Goal: Information Seeking & Learning: Compare options

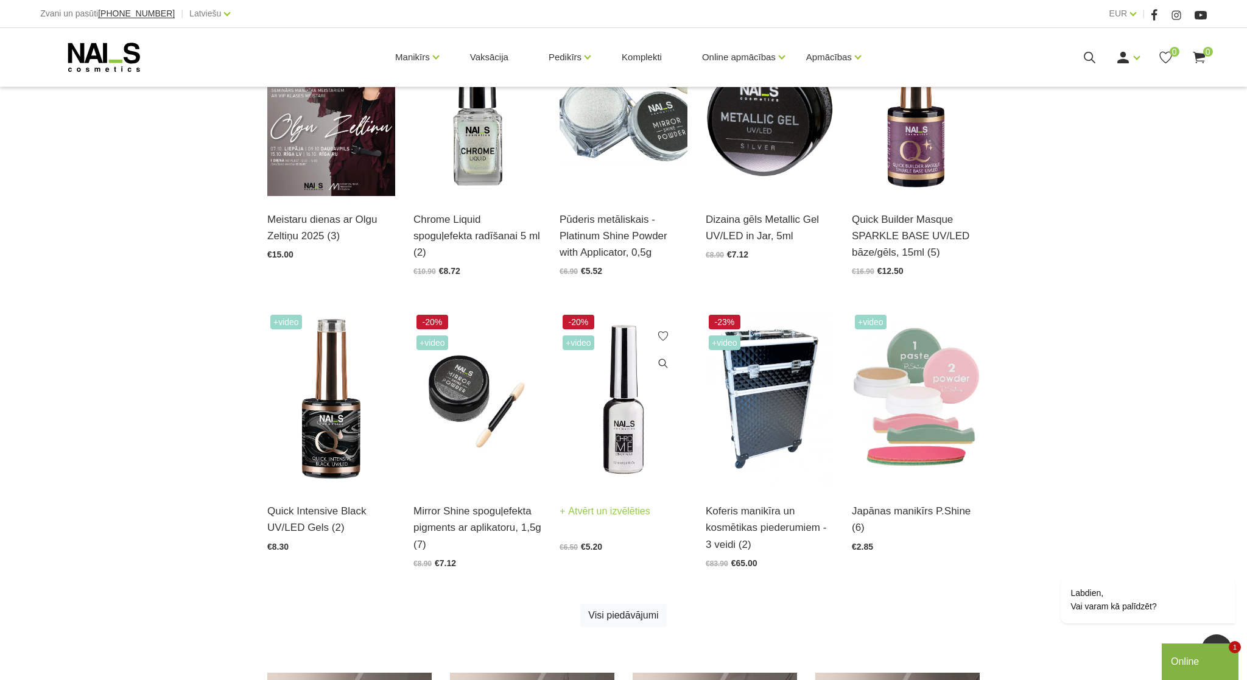
click at [618, 445] on img at bounding box center [624, 400] width 128 height 176
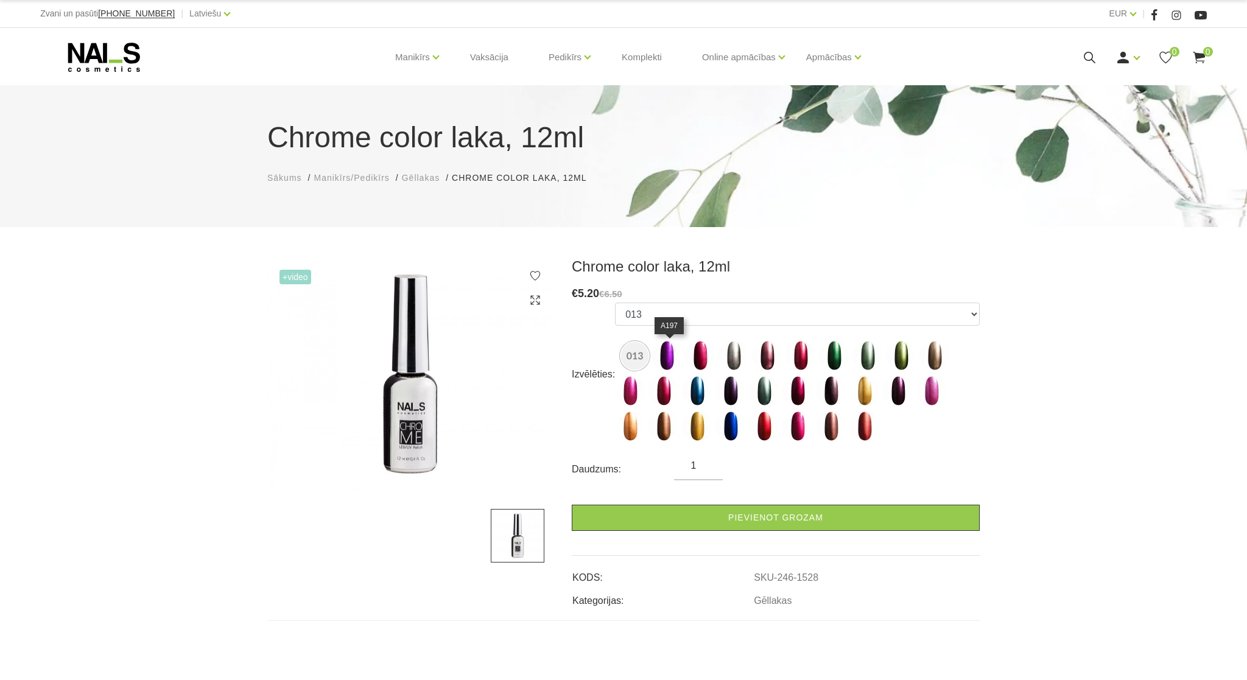
click at [672, 350] on img at bounding box center [666, 355] width 30 height 30
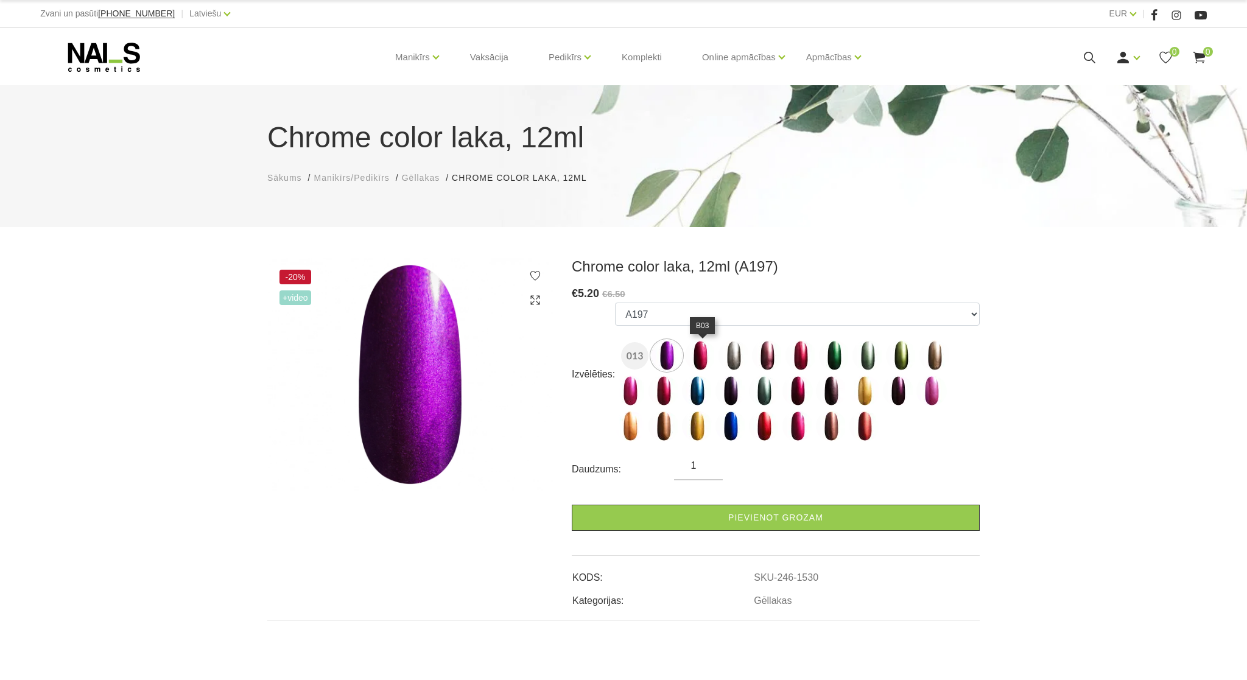
click at [700, 356] on img at bounding box center [700, 355] width 30 height 30
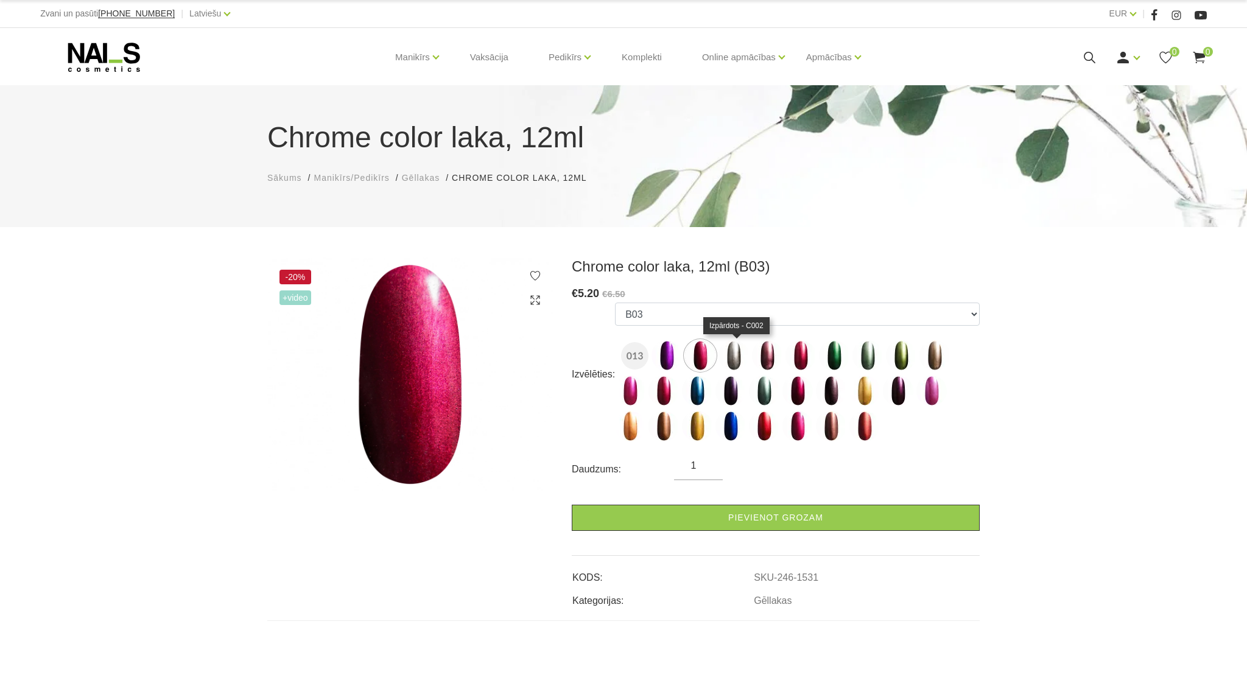
click at [732, 362] on img at bounding box center [733, 355] width 30 height 30
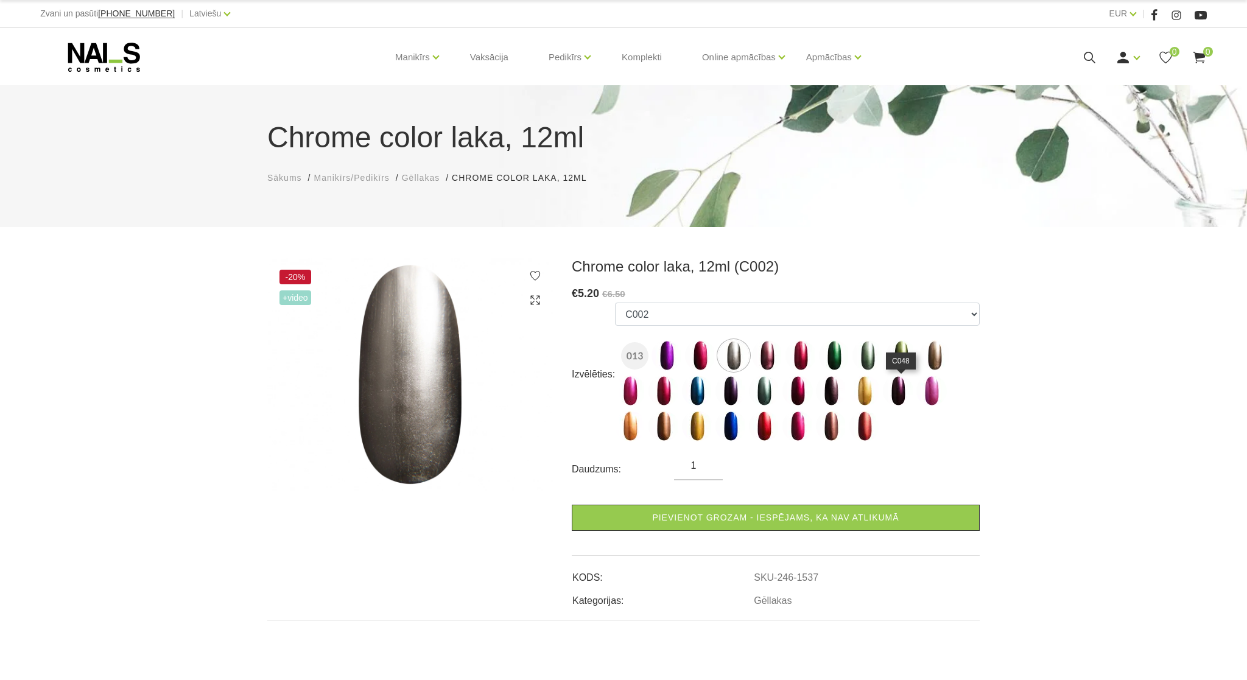
click at [896, 387] on img at bounding box center [898, 391] width 30 height 30
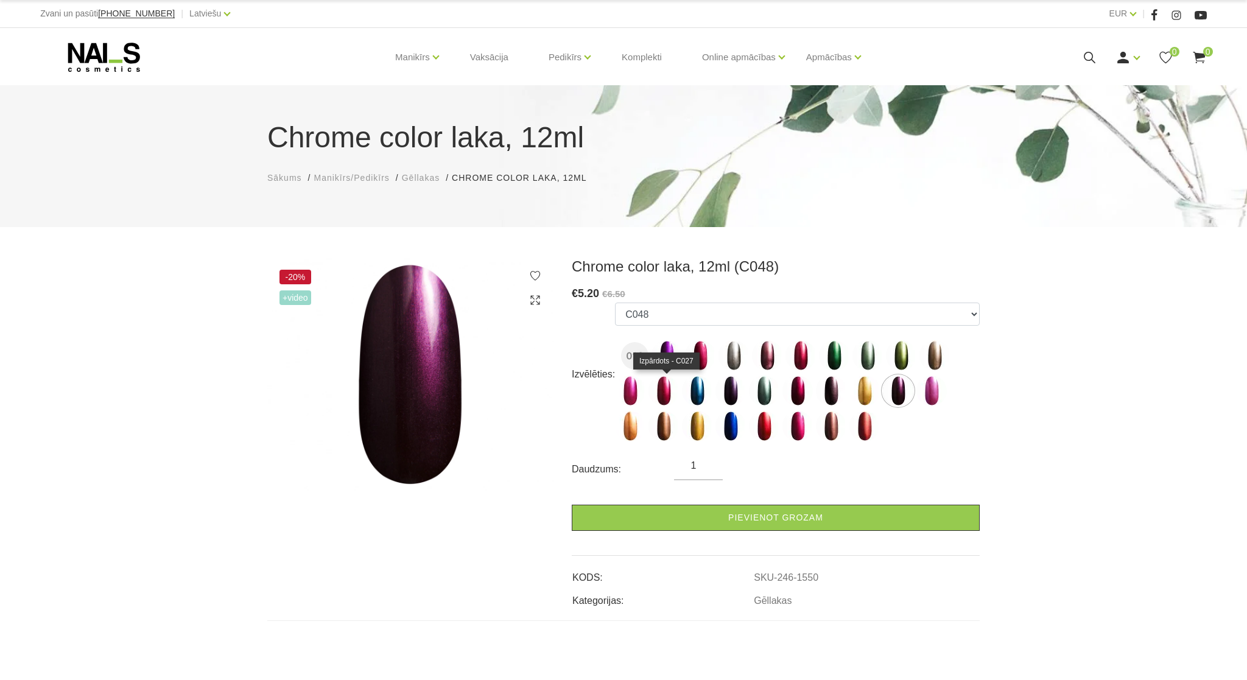
click at [662, 391] on img at bounding box center [663, 391] width 30 height 30
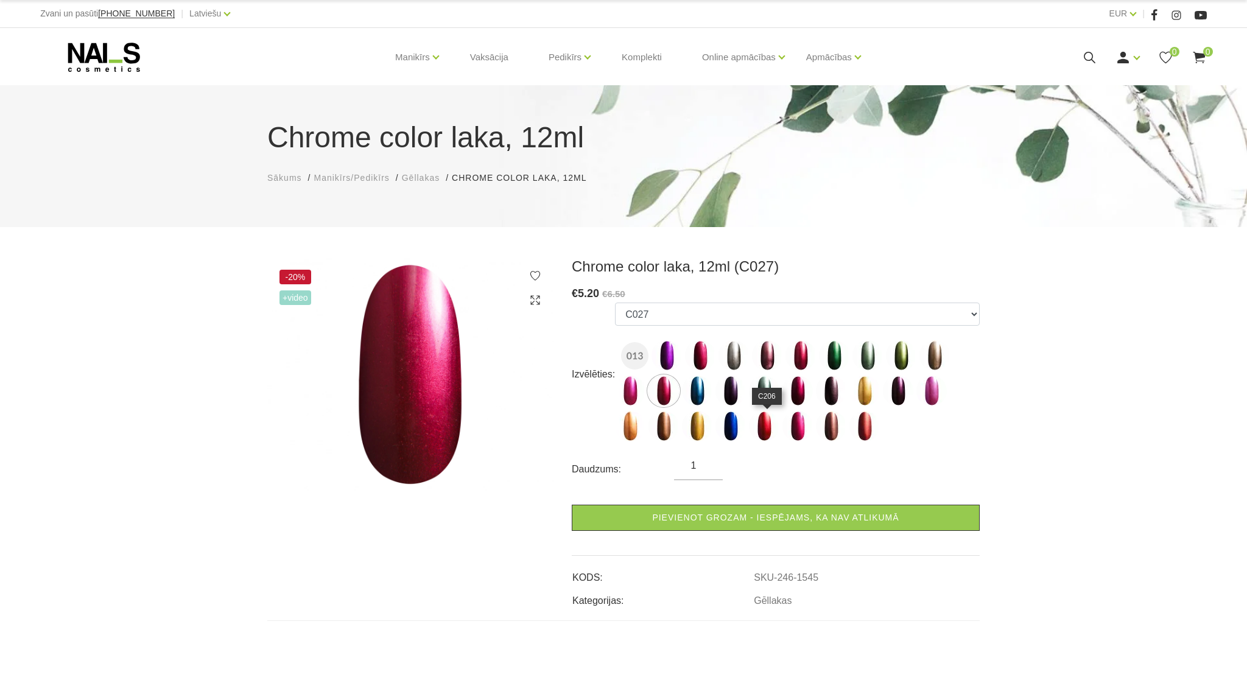
click at [761, 428] on img at bounding box center [764, 426] width 30 height 30
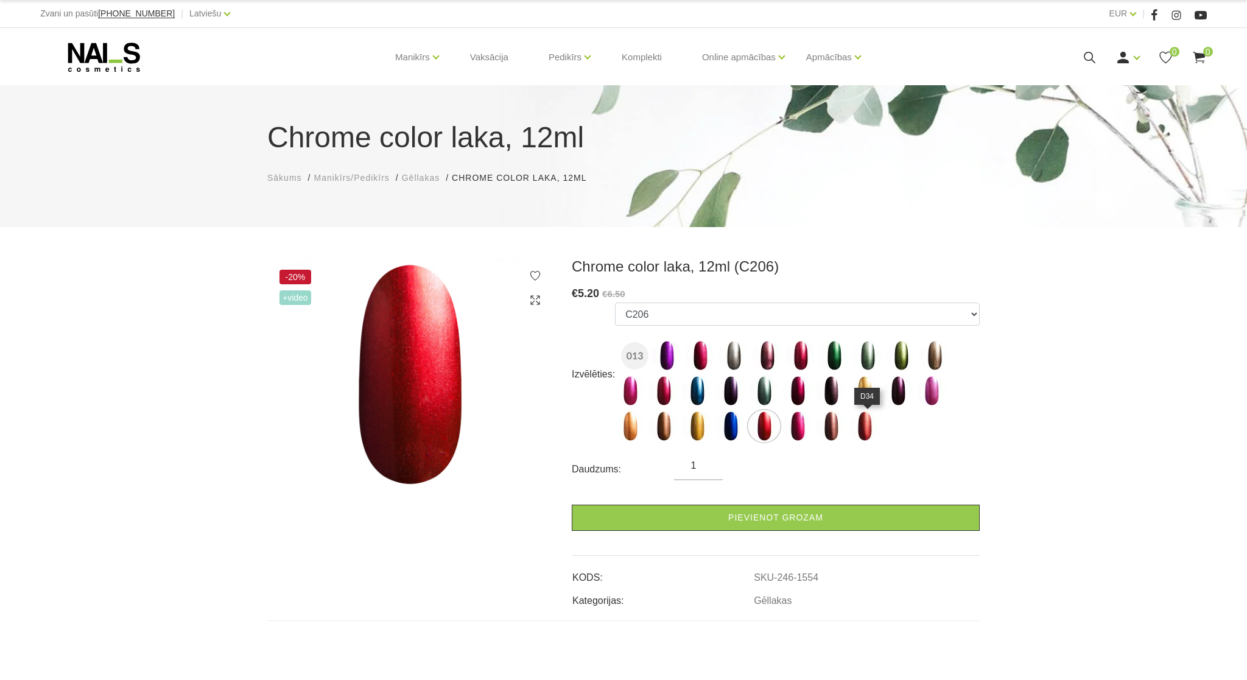
click at [866, 429] on img at bounding box center [864, 426] width 30 height 30
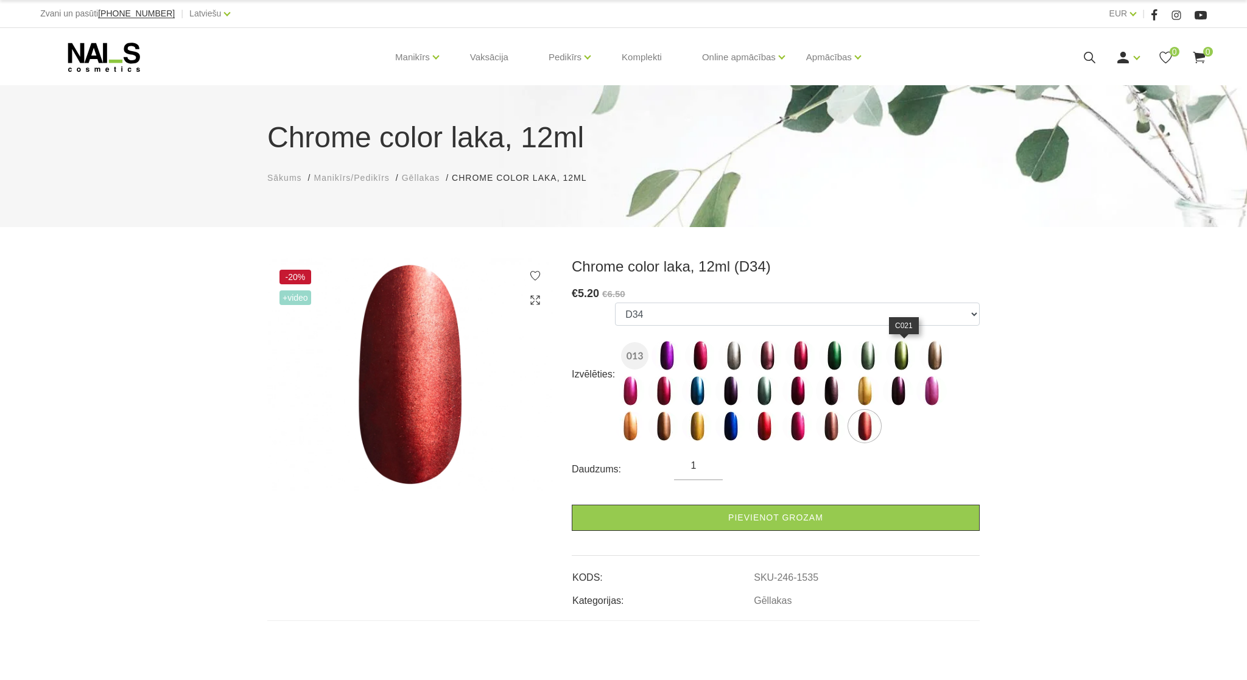
click at [906, 354] on img at bounding box center [901, 355] width 30 height 30
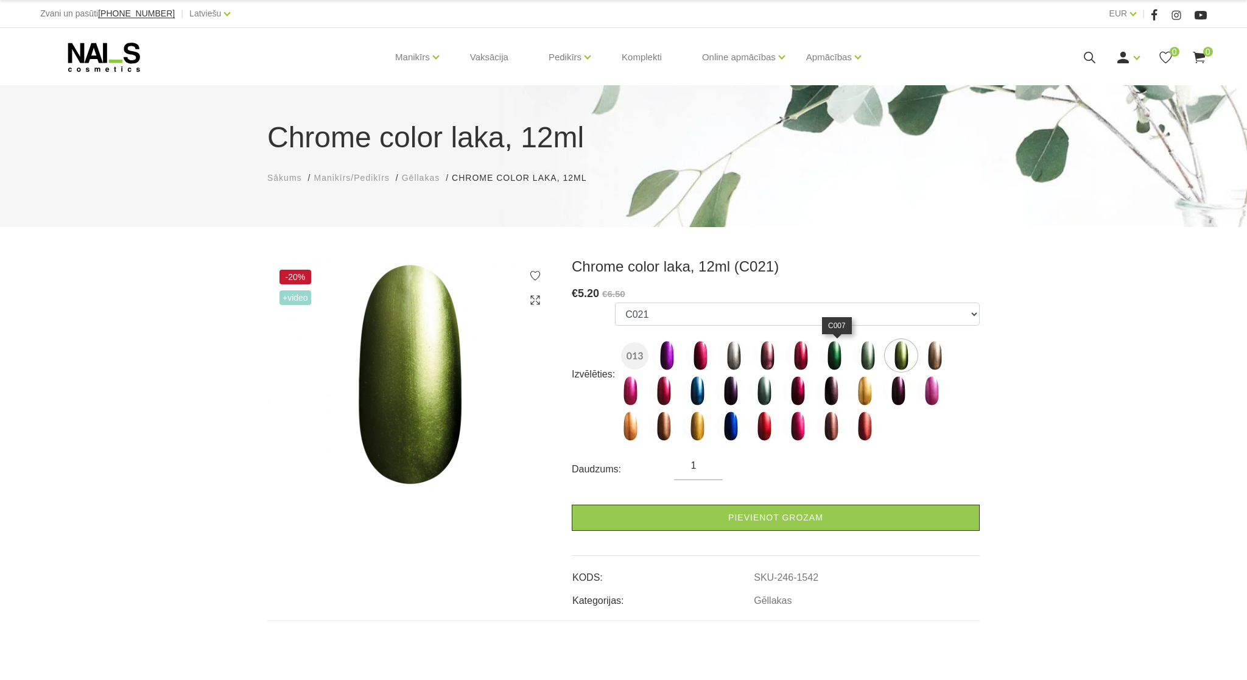
click at [837, 352] on img at bounding box center [834, 355] width 30 height 30
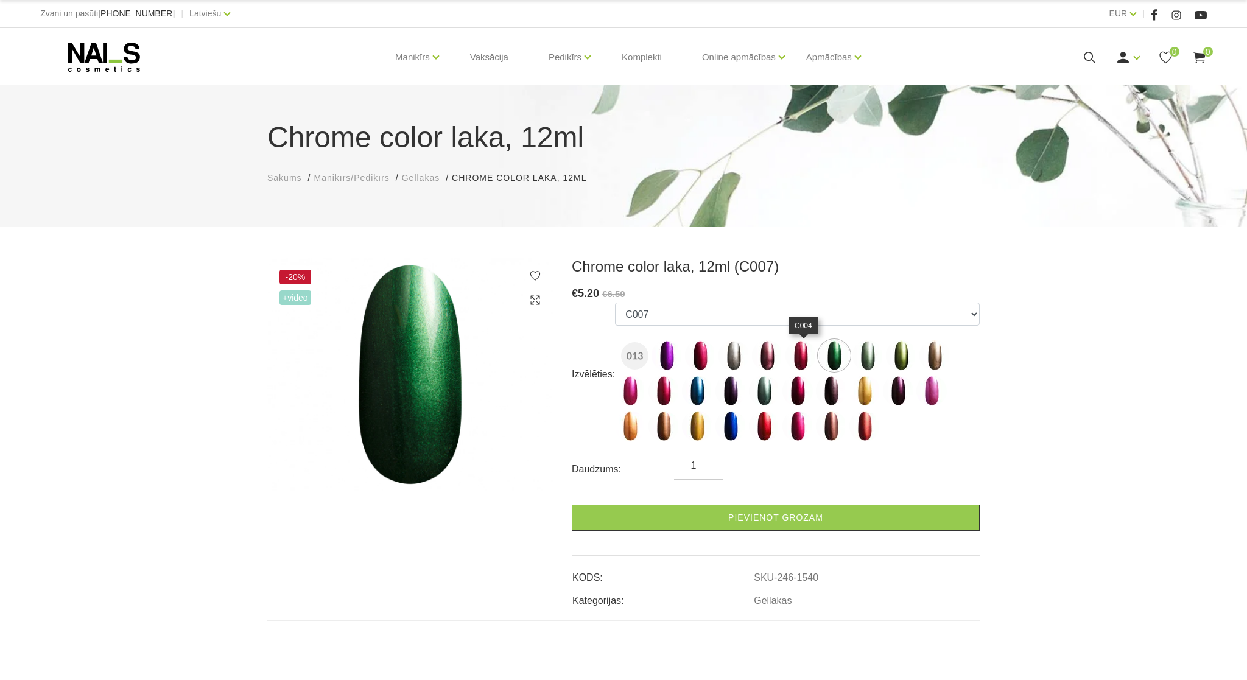
click at [800, 353] on img at bounding box center [800, 355] width 30 height 30
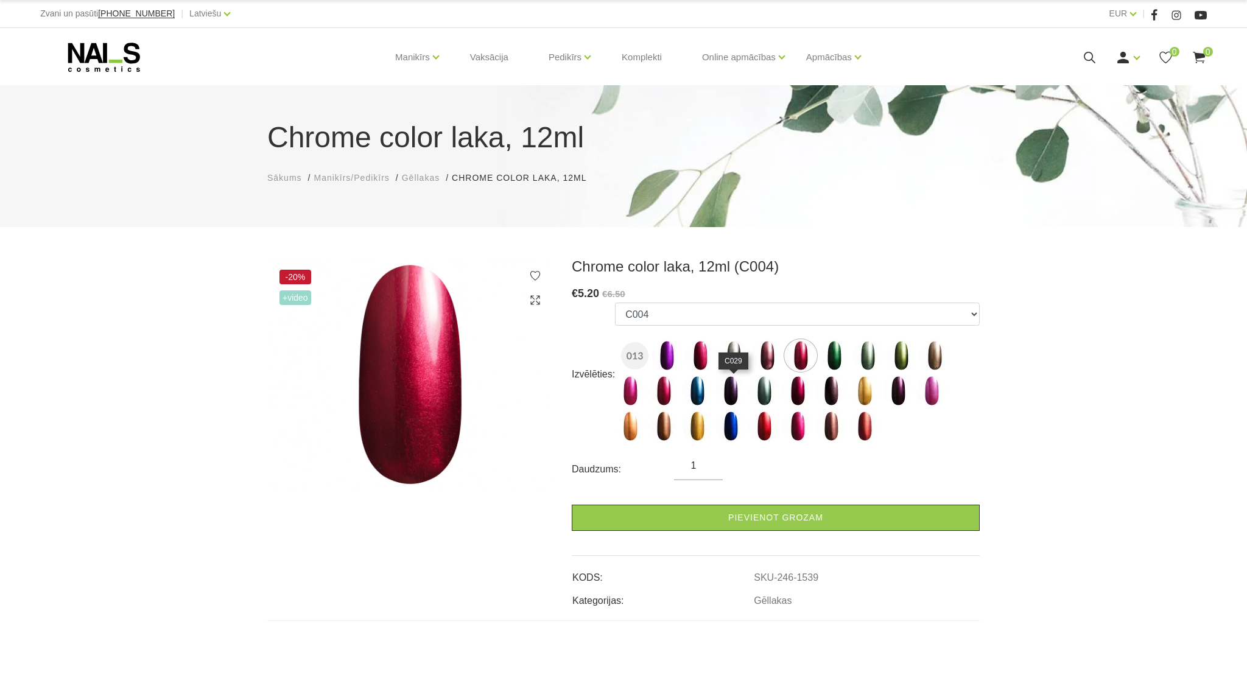
click at [735, 388] on img at bounding box center [730, 391] width 30 height 30
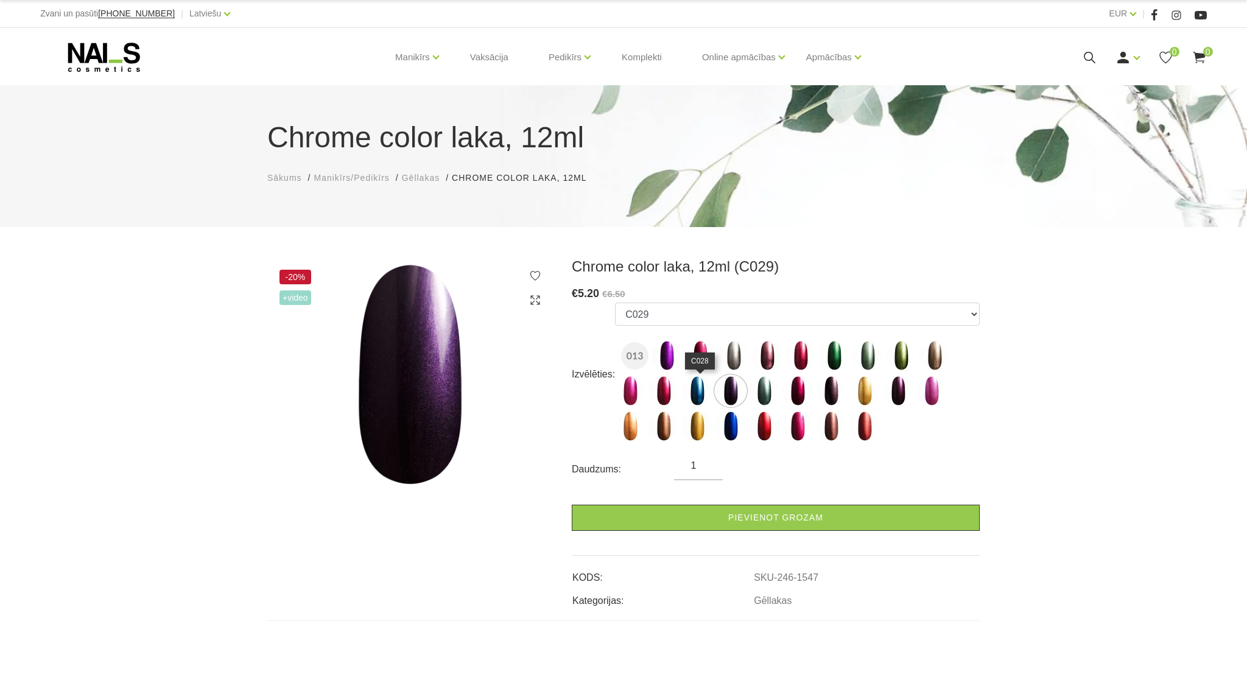
click at [697, 387] on img at bounding box center [697, 391] width 30 height 30
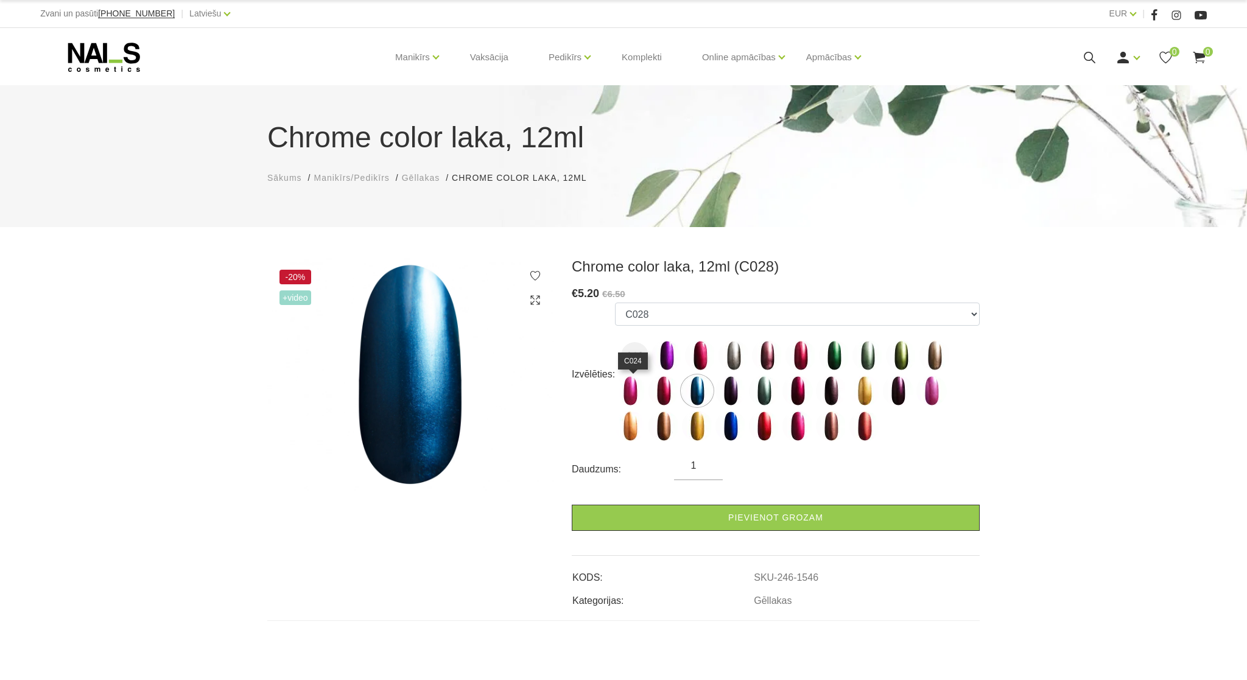
click at [633, 392] on img at bounding box center [630, 391] width 30 height 30
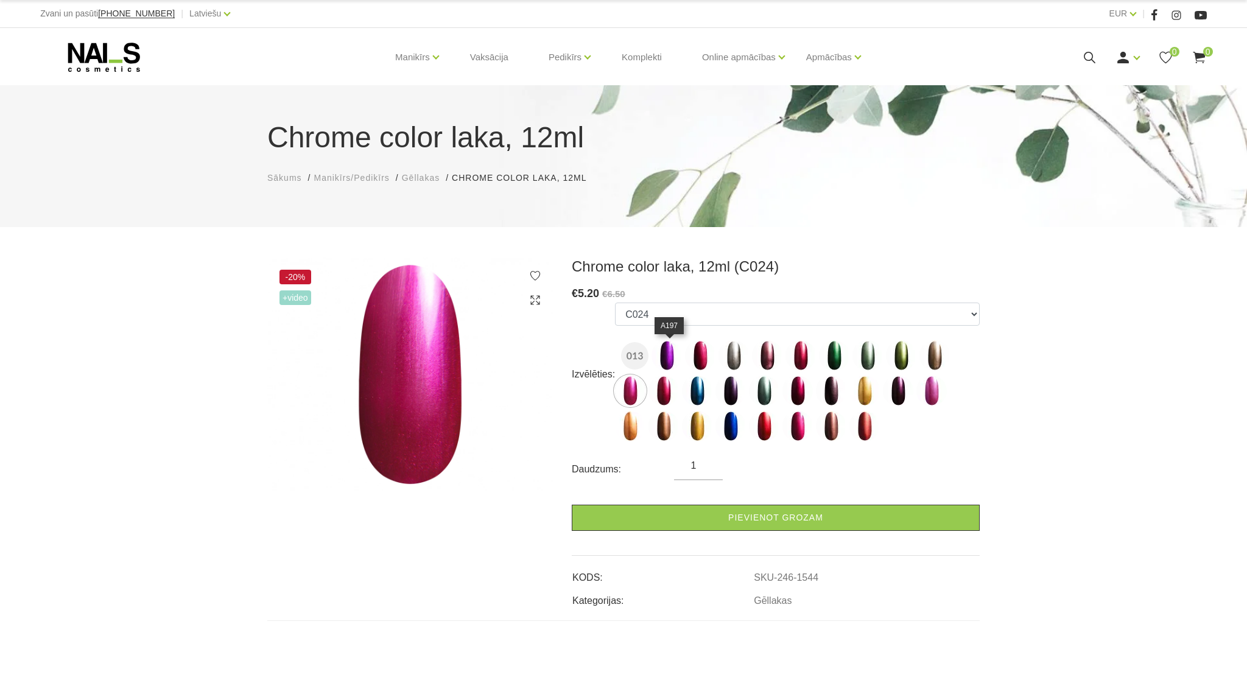
click at [675, 351] on img at bounding box center [666, 355] width 30 height 30
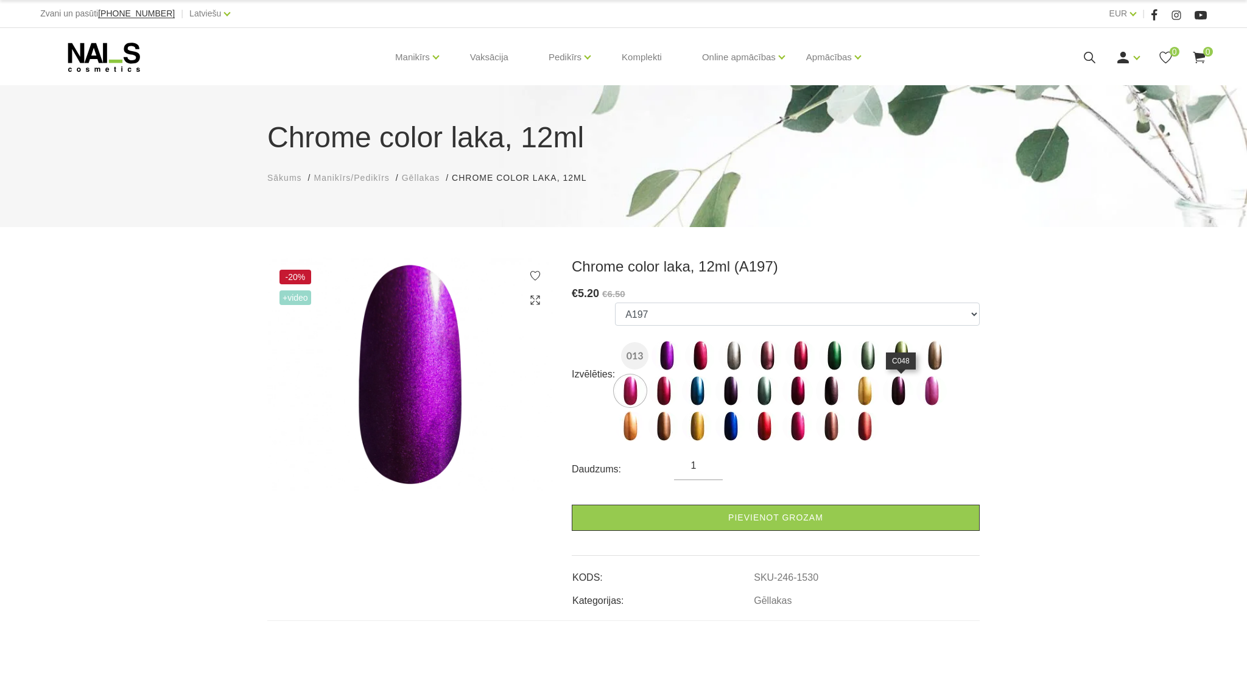
click at [897, 398] on img at bounding box center [898, 391] width 30 height 30
select select "1550"
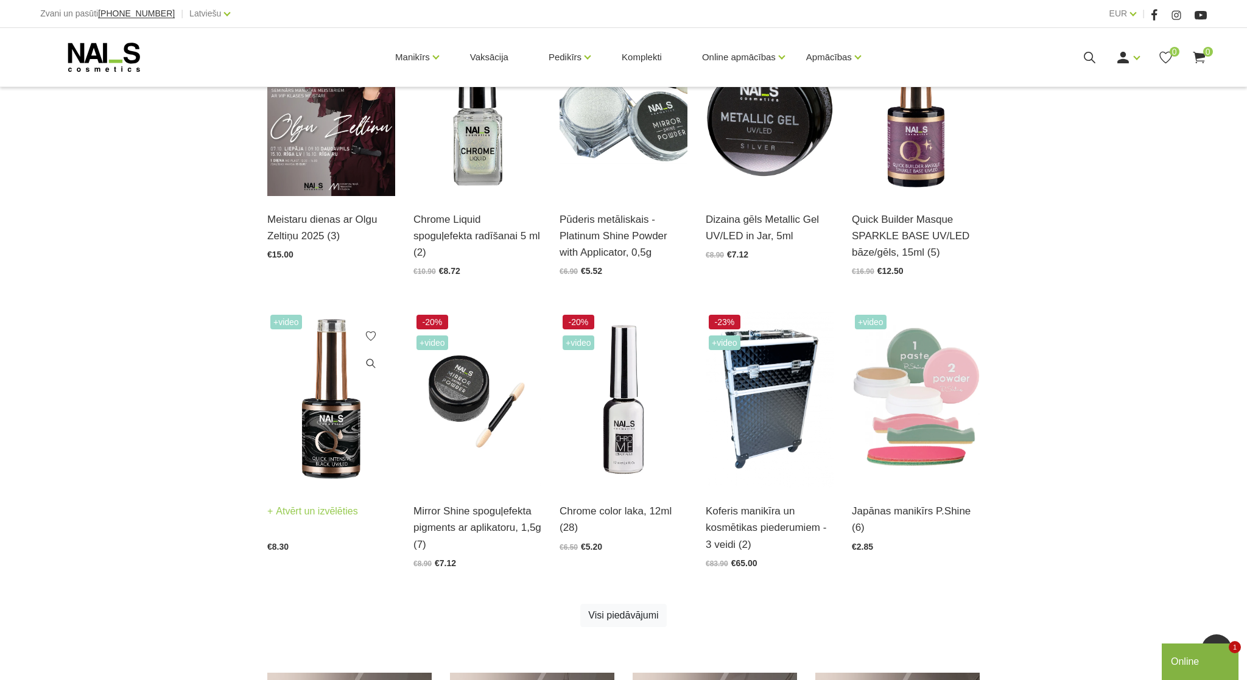
click at [315, 423] on img at bounding box center [331, 400] width 128 height 176
click at [909, 410] on img at bounding box center [916, 400] width 128 height 176
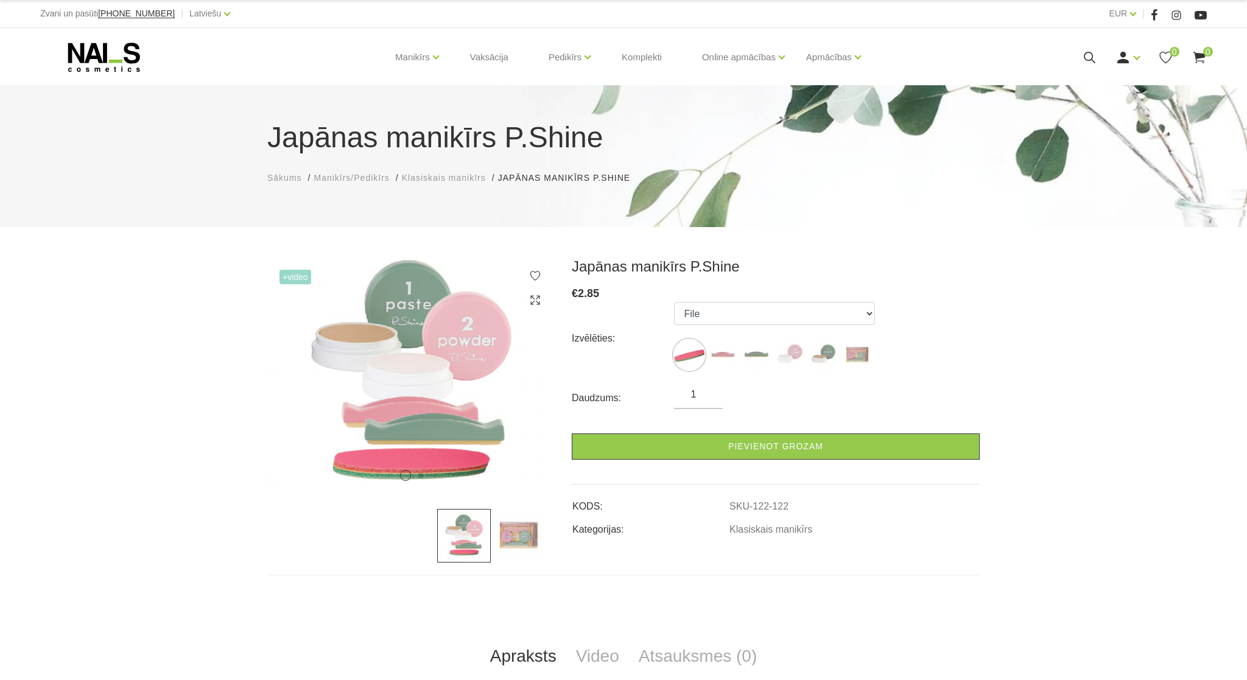
scroll to position [70, 0]
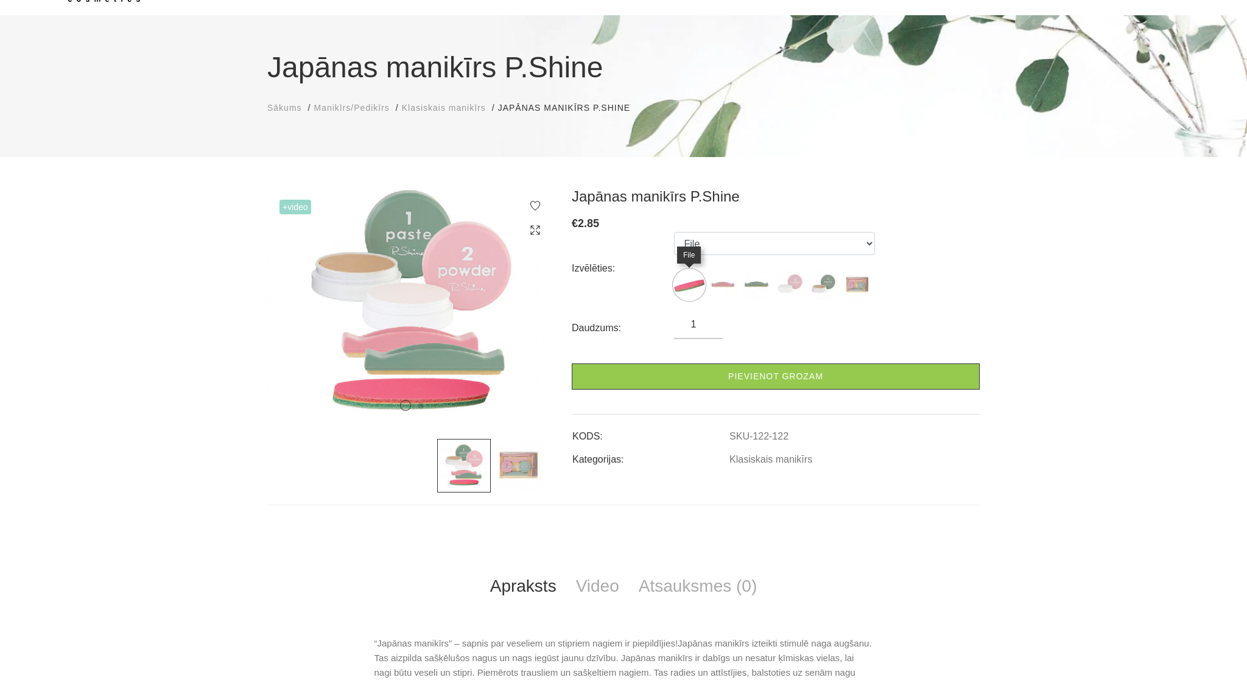
click at [697, 285] on img at bounding box center [689, 285] width 30 height 30
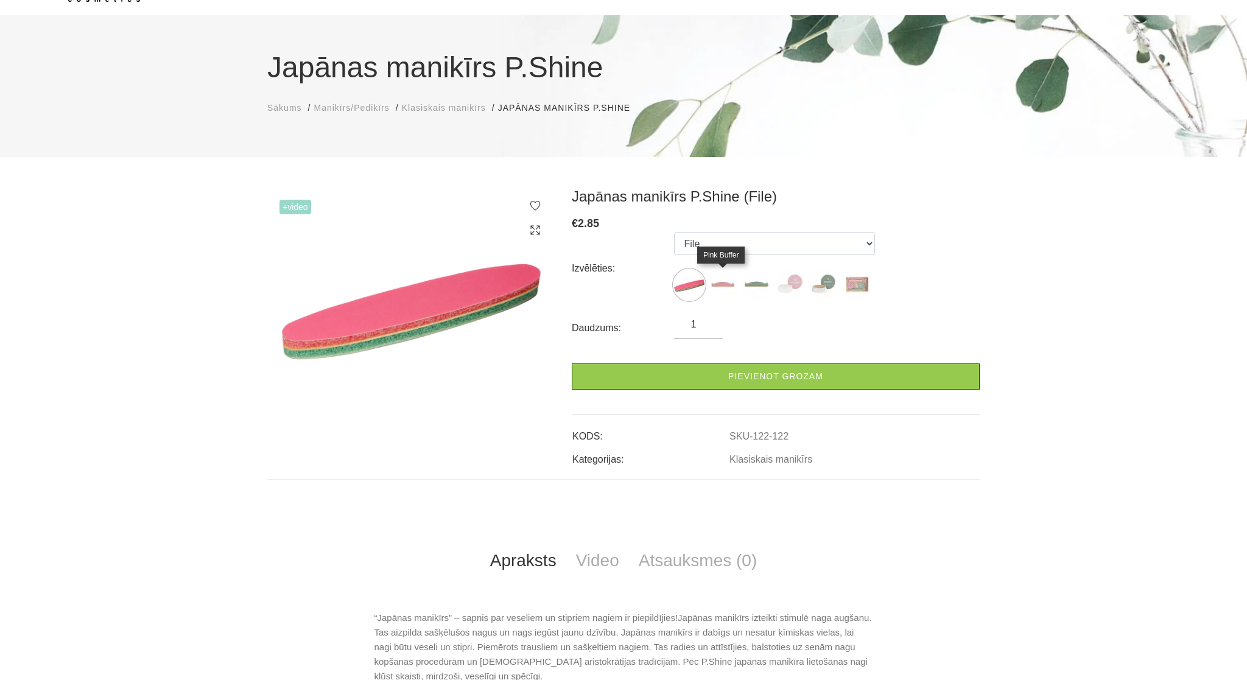
click at [730, 284] on img at bounding box center [722, 285] width 30 height 30
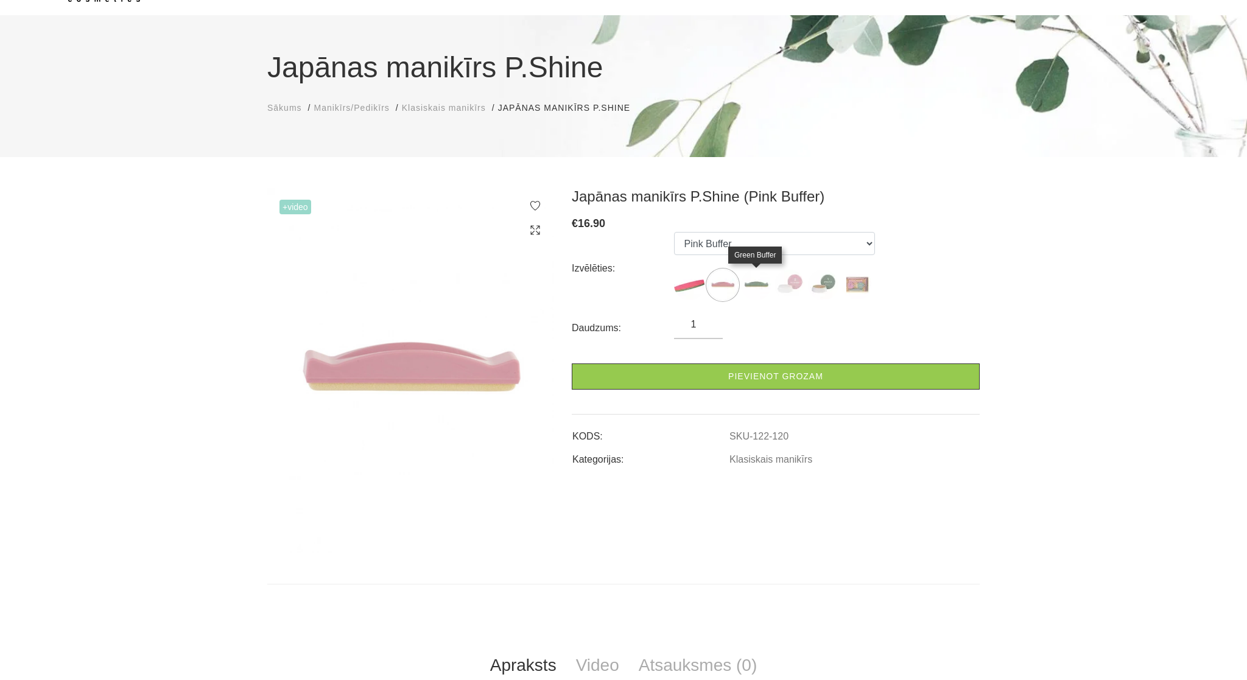
click at [760, 284] on img at bounding box center [756, 285] width 30 height 30
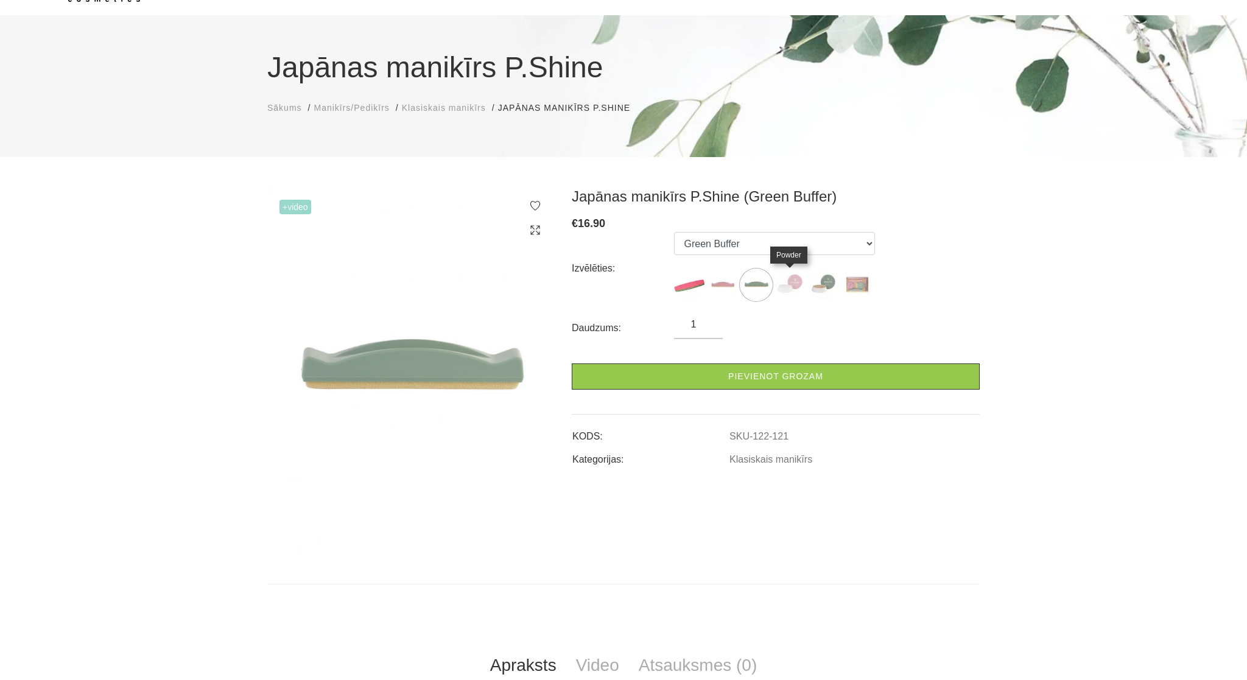
click at [783, 288] on img at bounding box center [789, 285] width 30 height 30
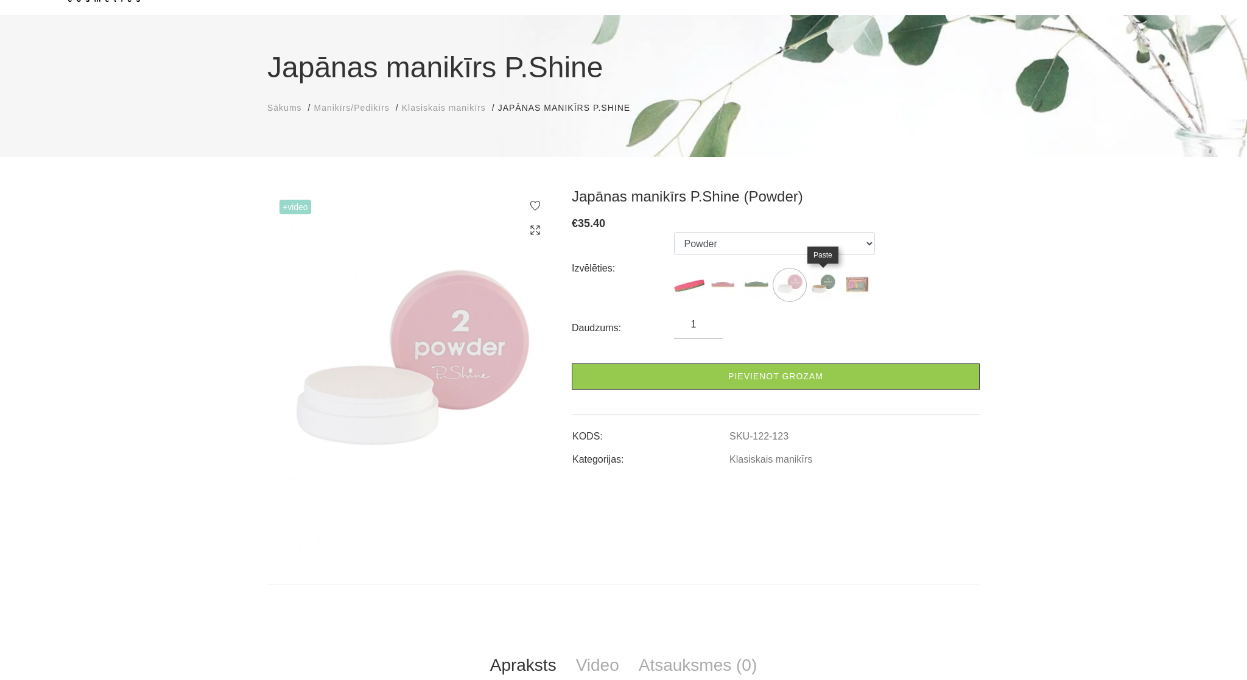
click at [818, 292] on img at bounding box center [823, 285] width 30 height 30
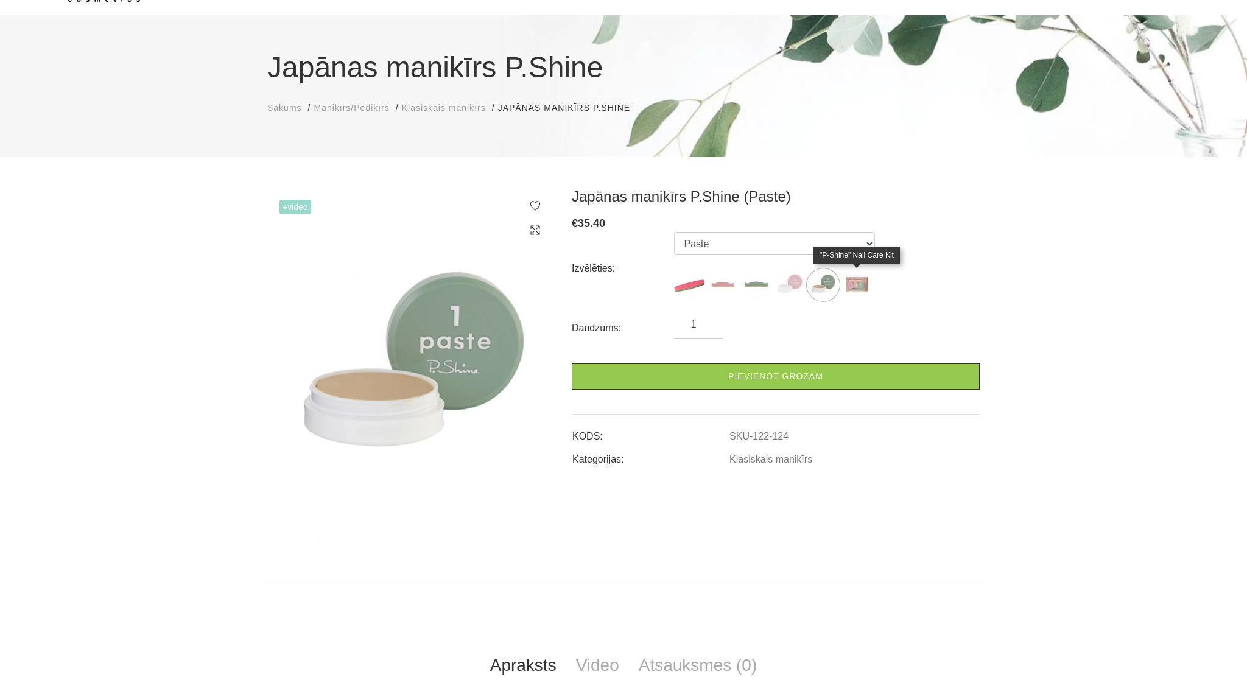
click at [853, 289] on img at bounding box center [856, 285] width 30 height 30
select select "127"
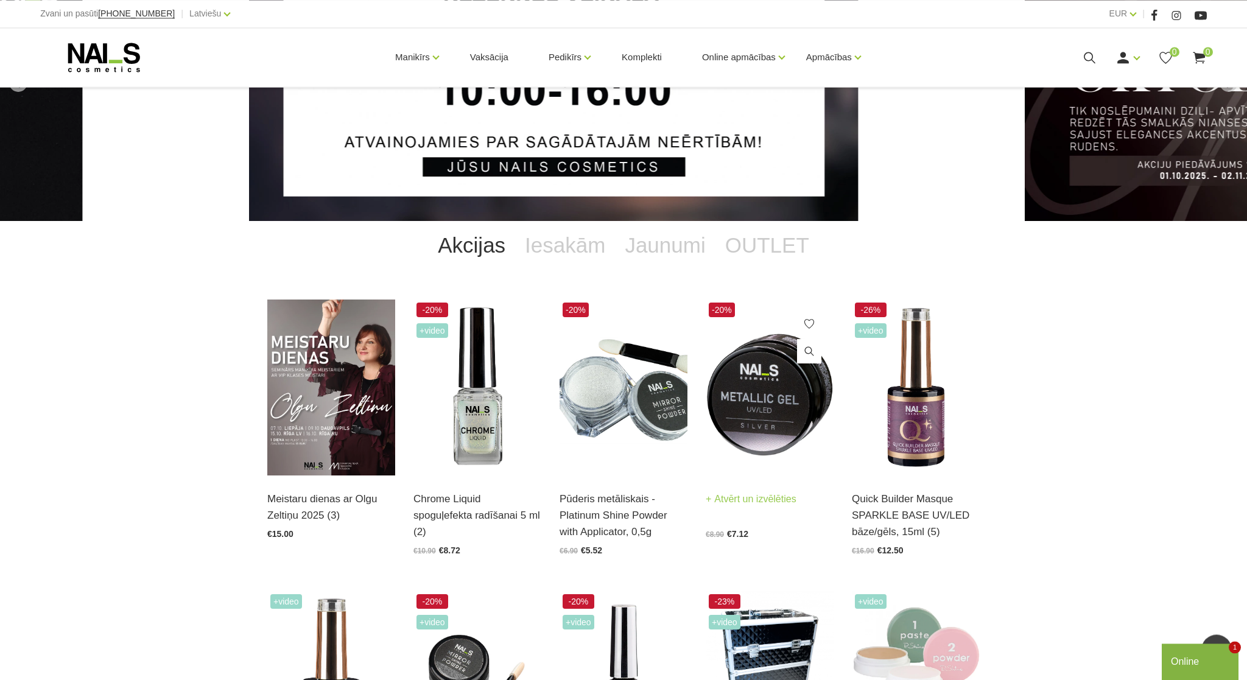
scroll to position [140, 0]
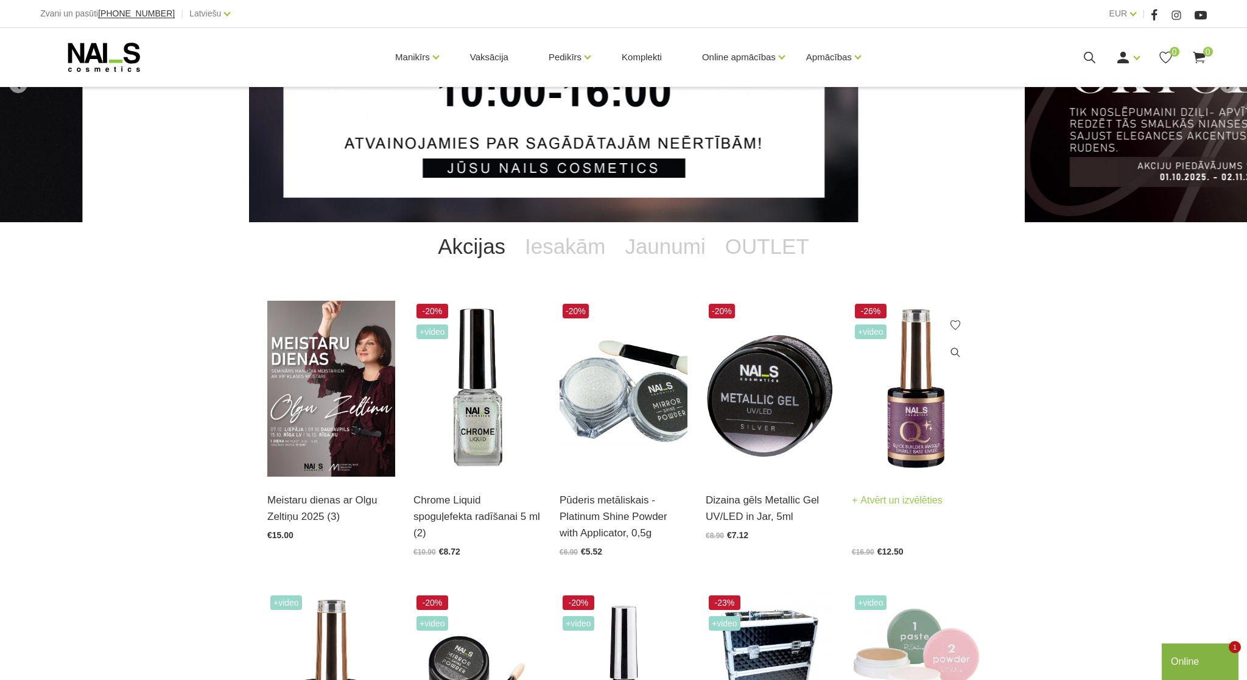
click at [918, 410] on img at bounding box center [916, 389] width 128 height 176
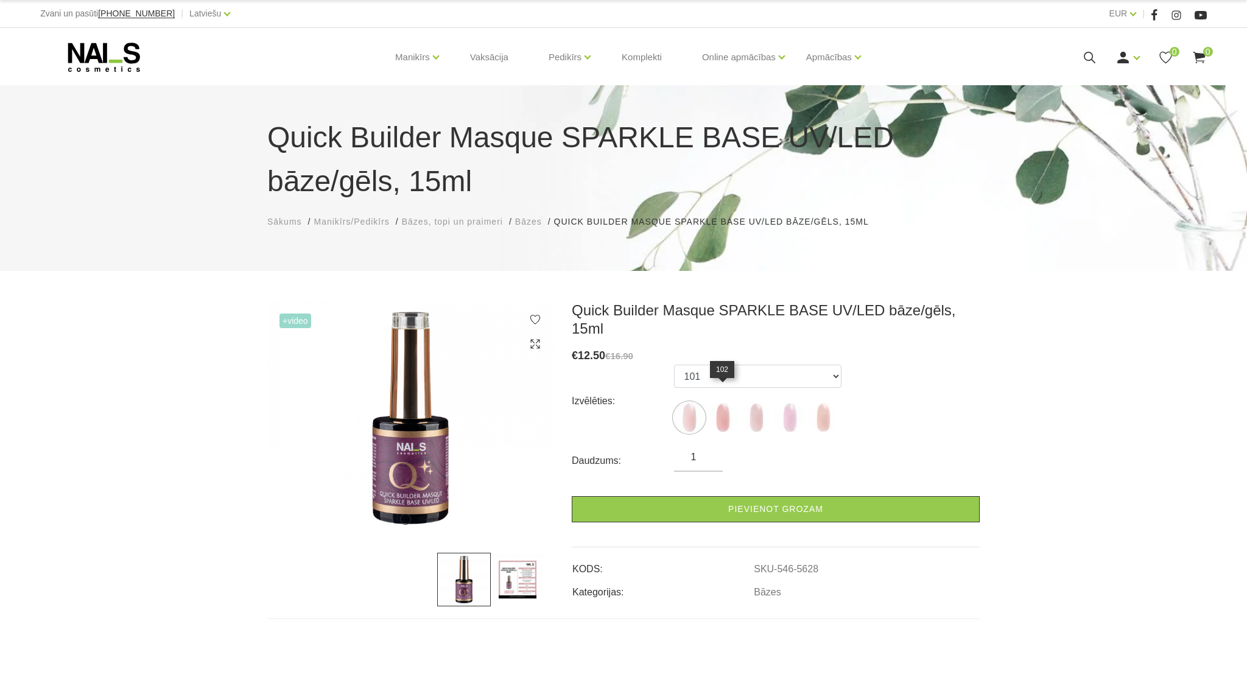
click at [722, 402] on img at bounding box center [722, 417] width 30 height 30
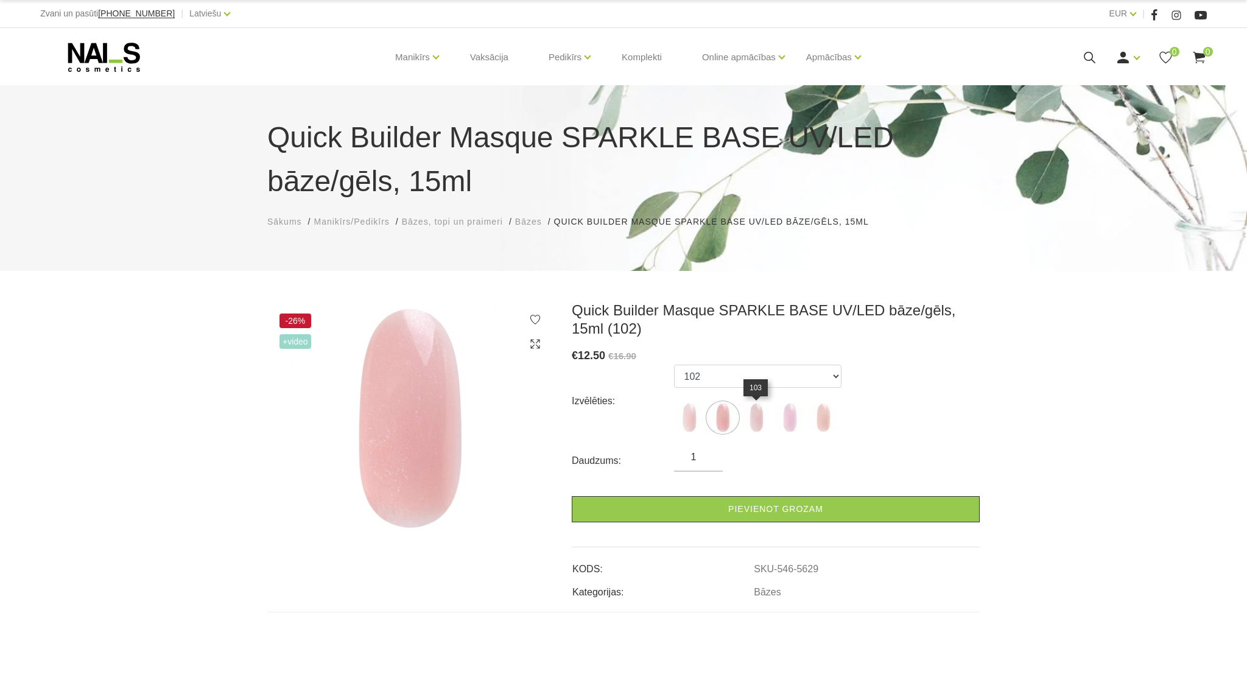
click at [759, 412] on img at bounding box center [756, 417] width 30 height 30
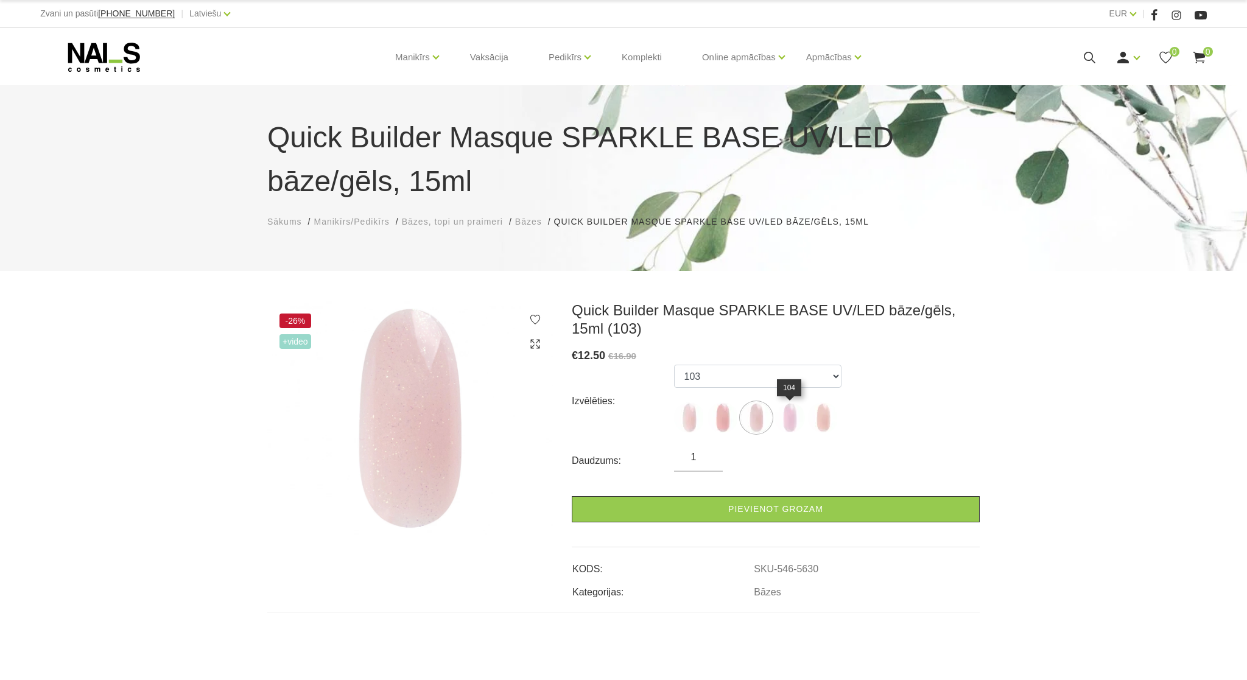
click at [789, 421] on img at bounding box center [789, 417] width 30 height 30
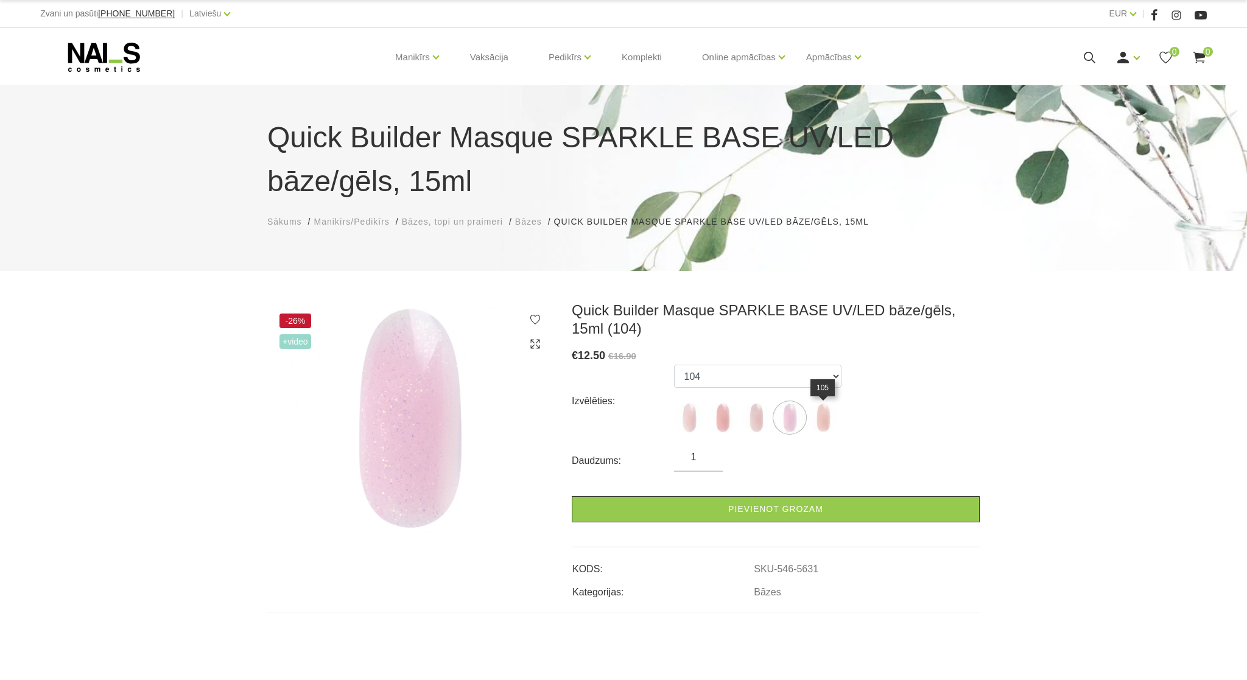
click at [832, 421] on img at bounding box center [823, 417] width 30 height 30
select select "6010"
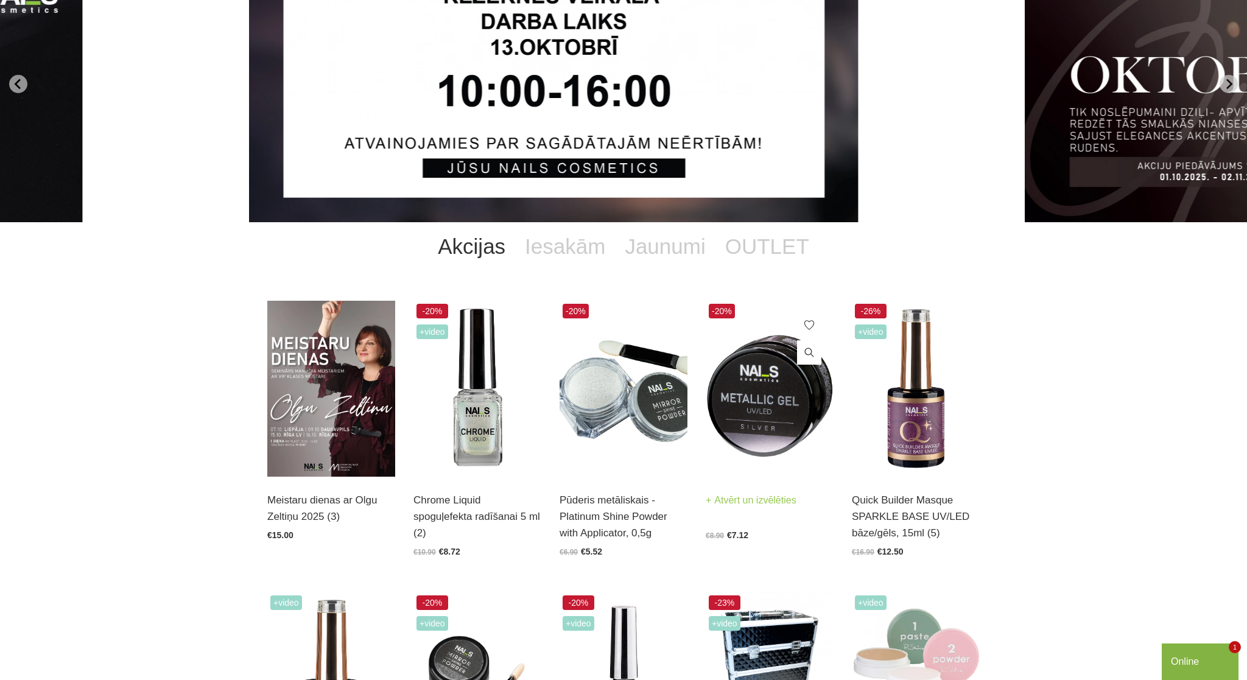
click at [761, 405] on img at bounding box center [770, 389] width 128 height 176
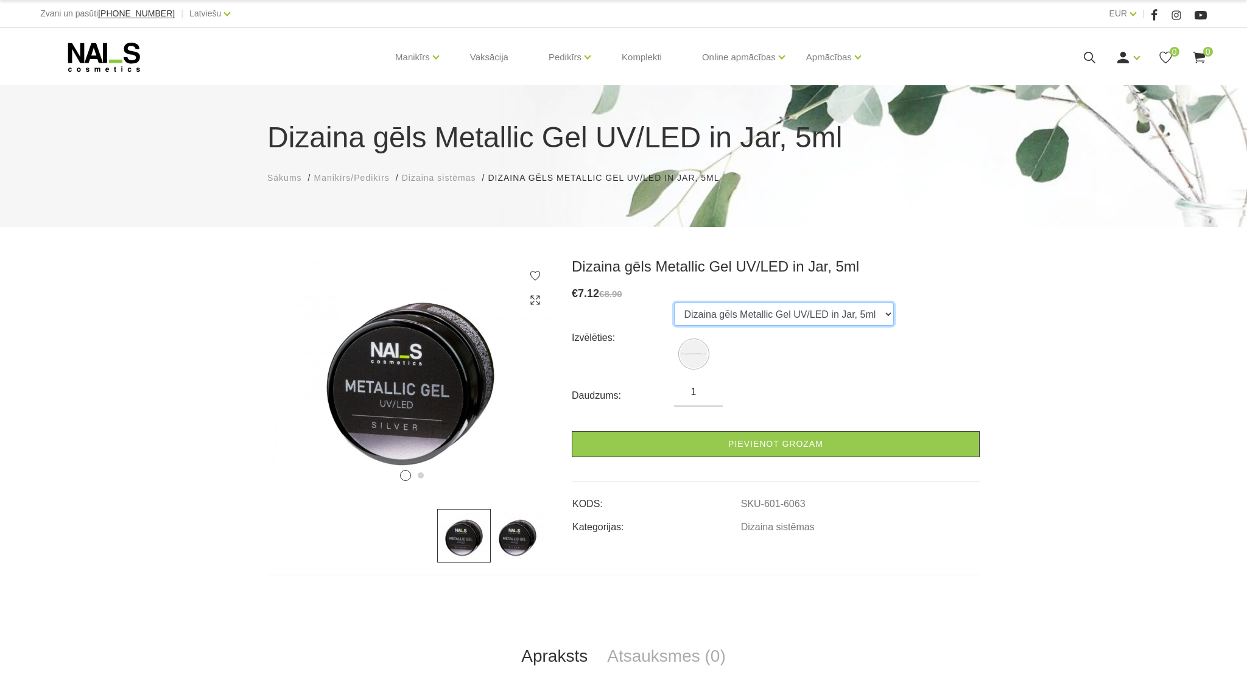
click at [674, 303] on select "Dizaina gēls Metallic Gel UV/LED in Jar, 5ml" at bounding box center [784, 314] width 220 height 23
click at [871, 311] on select "Dizaina gēls Metallic Gel UV/LED in Jar, 5ml" at bounding box center [784, 314] width 220 height 23
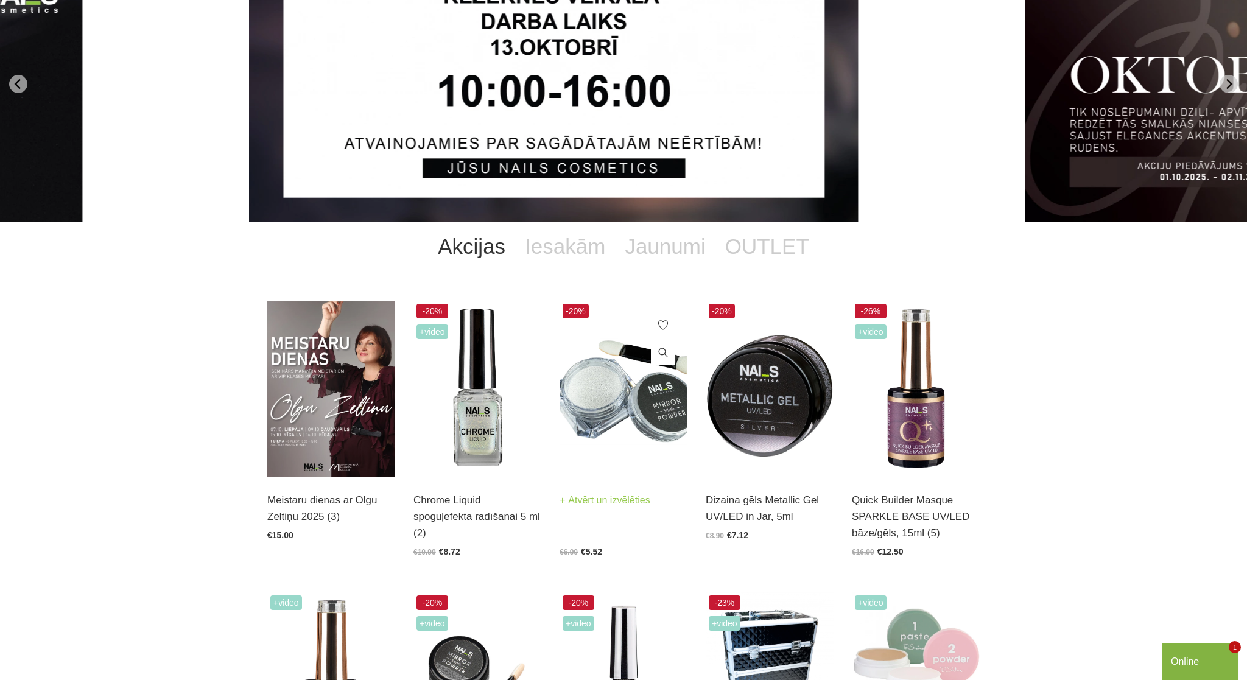
click at [595, 429] on img at bounding box center [624, 389] width 128 height 176
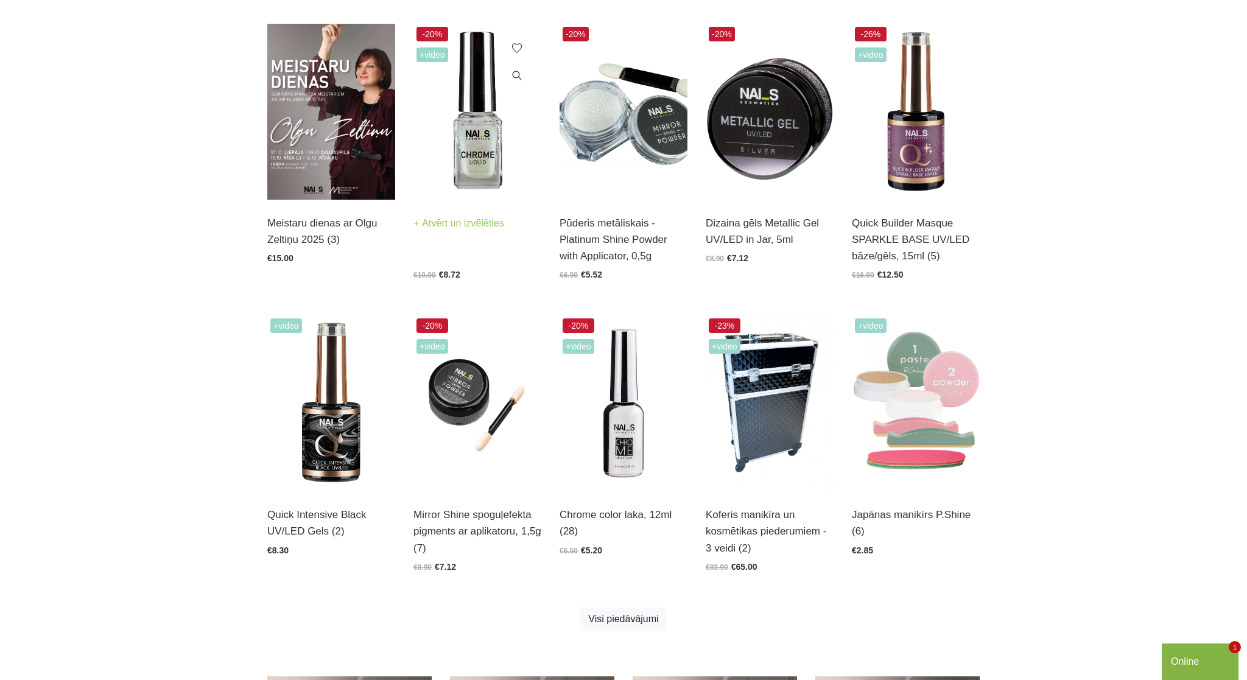
click at [483, 423] on div "Meistaru dienas ar Olgu Zeltiņu 2025 (3) Atvērt un izvēlēties €15.00 -20% +Vide…" at bounding box center [623, 342] width 731 height 637
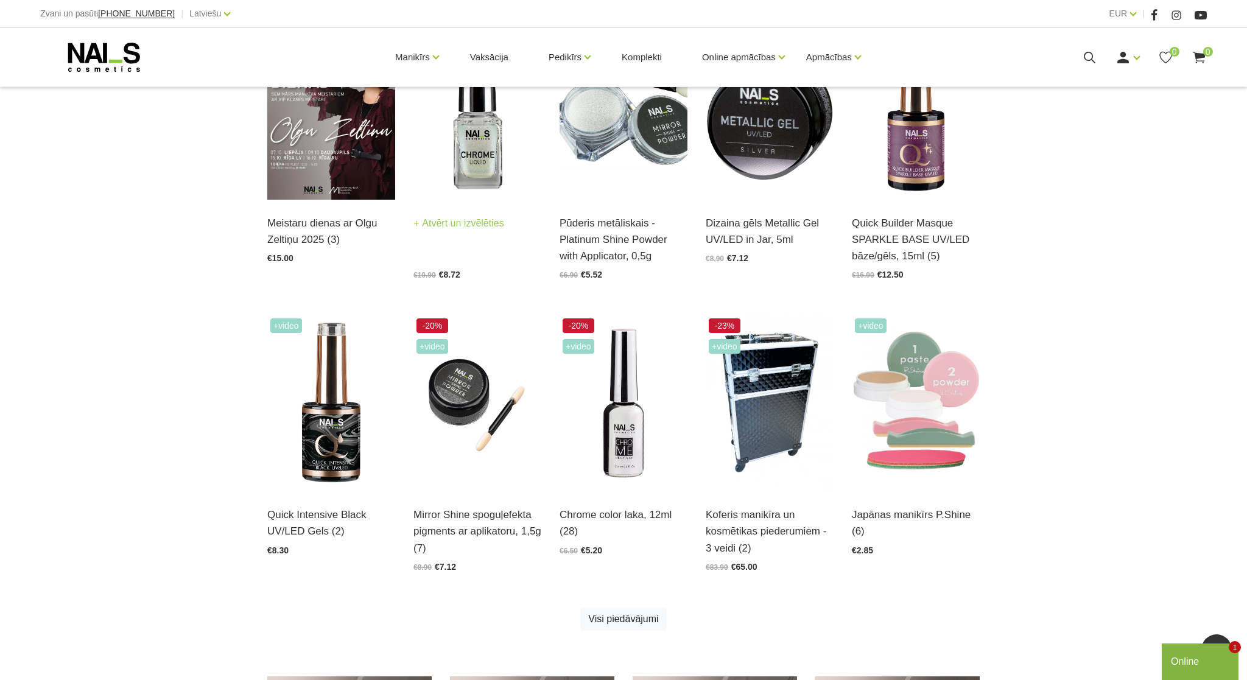
click at [479, 174] on img at bounding box center [477, 112] width 128 height 176
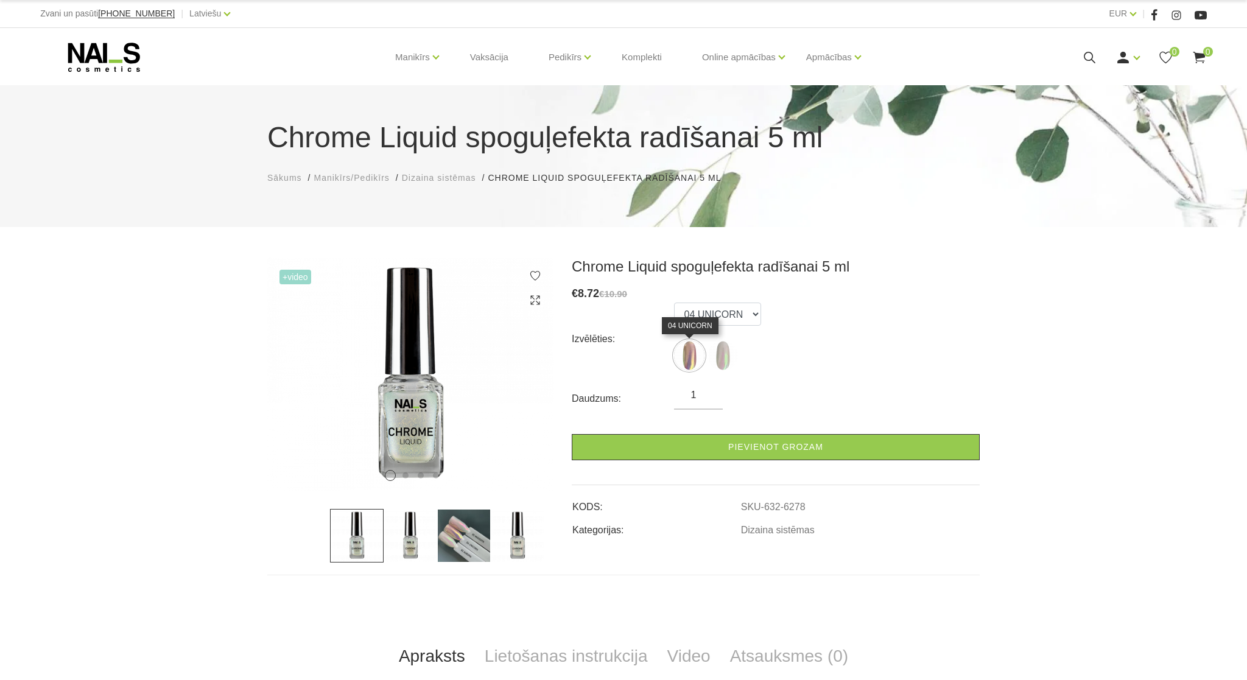
click at [694, 359] on img at bounding box center [689, 355] width 30 height 30
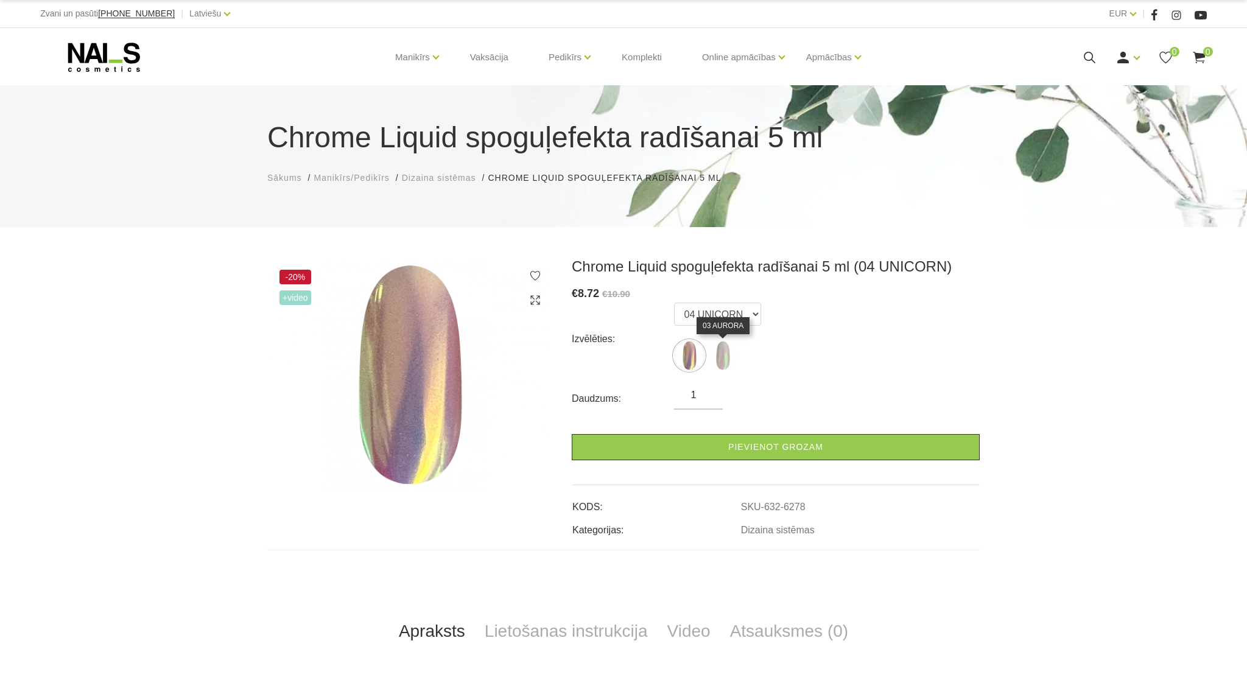
click at [723, 358] on img at bounding box center [722, 355] width 30 height 30
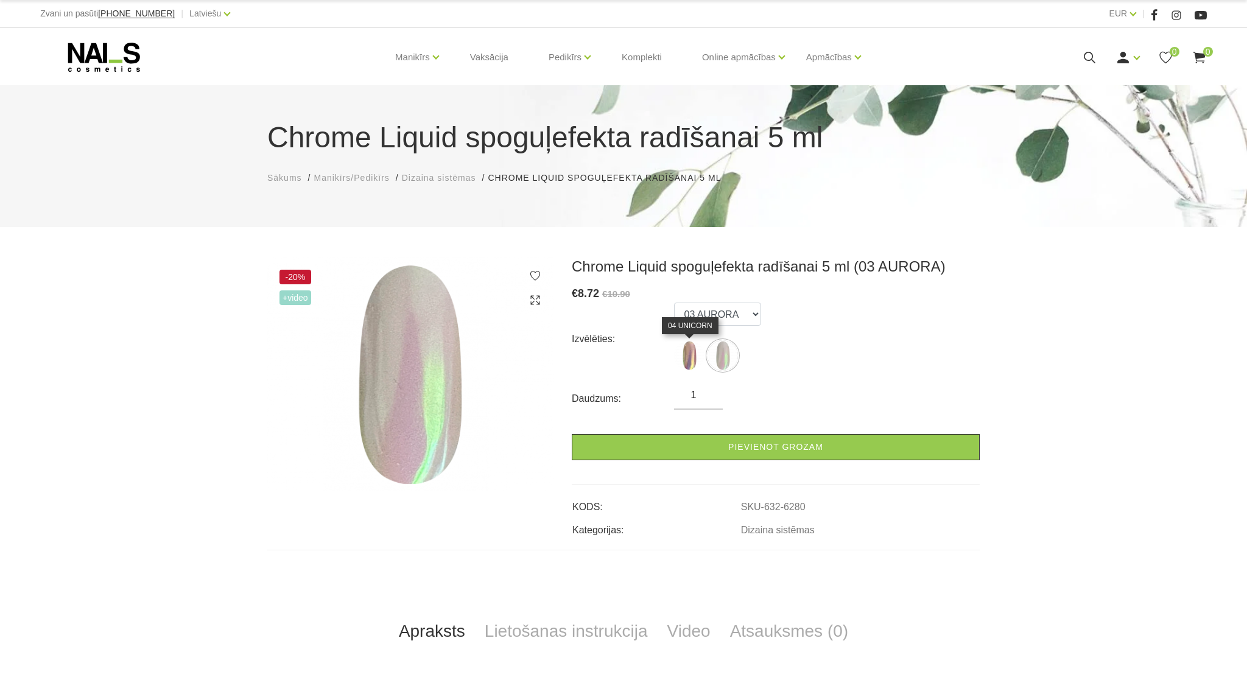
click at [687, 357] on img at bounding box center [689, 355] width 30 height 30
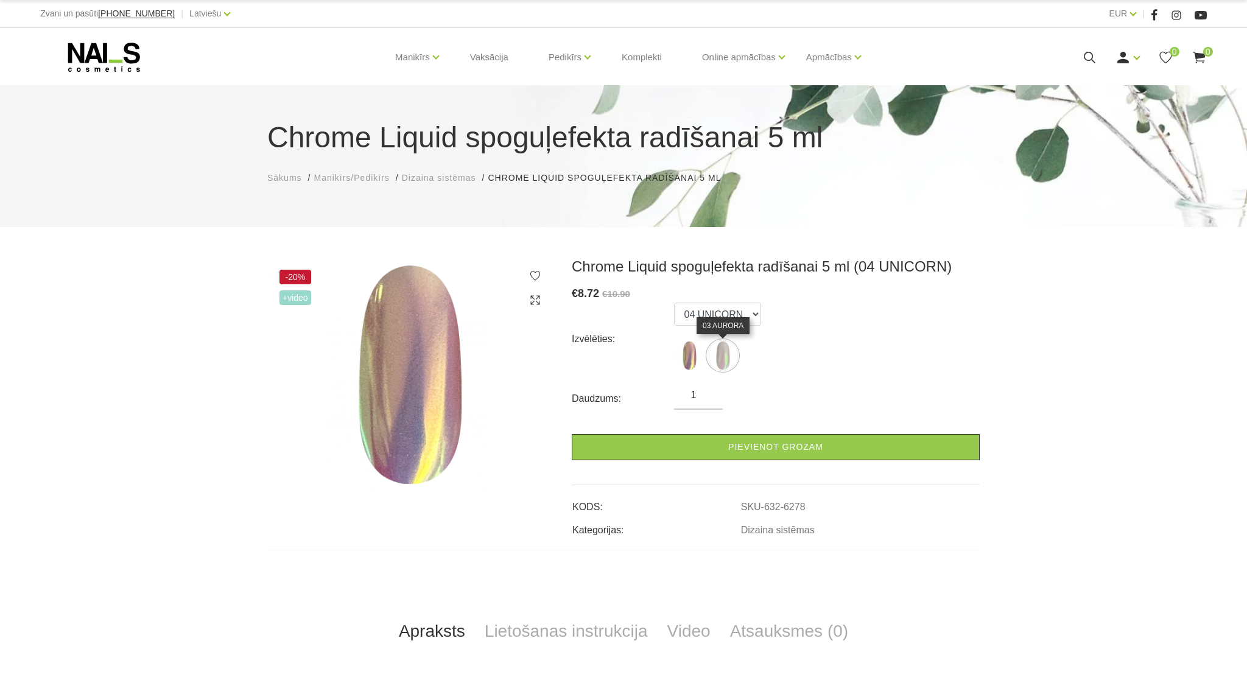
click at [728, 359] on img at bounding box center [722, 355] width 30 height 30
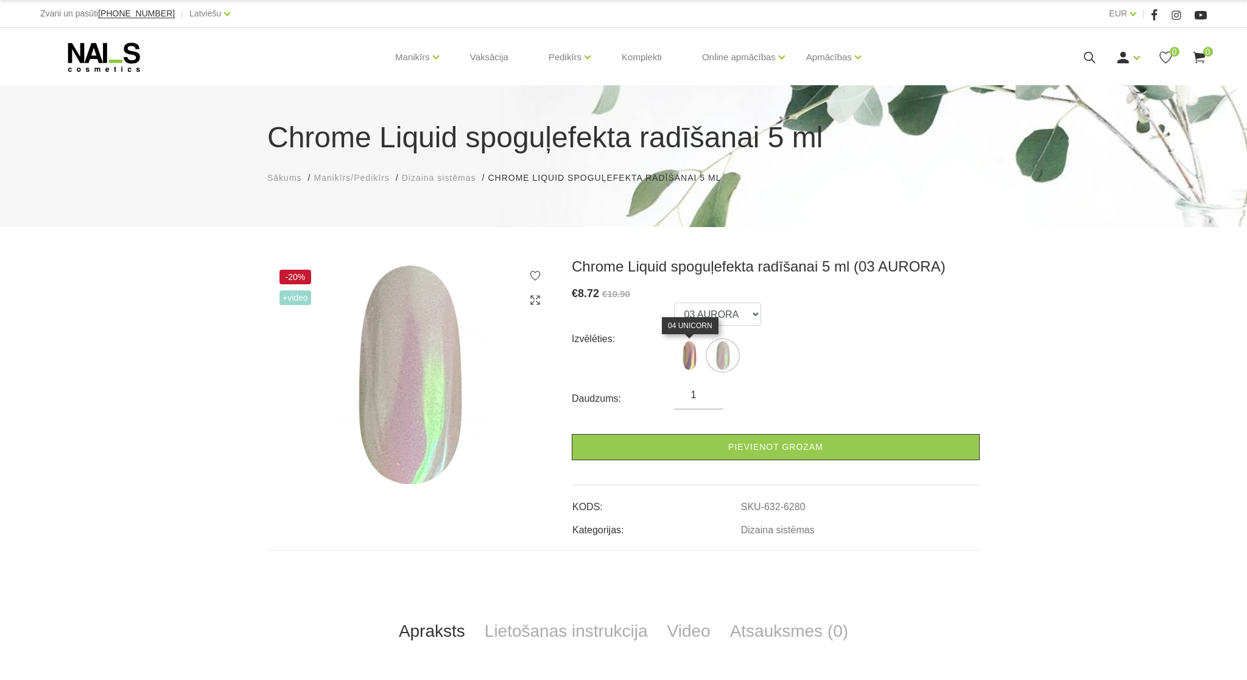
click at [695, 357] on img at bounding box center [689, 355] width 30 height 30
select select "6278"
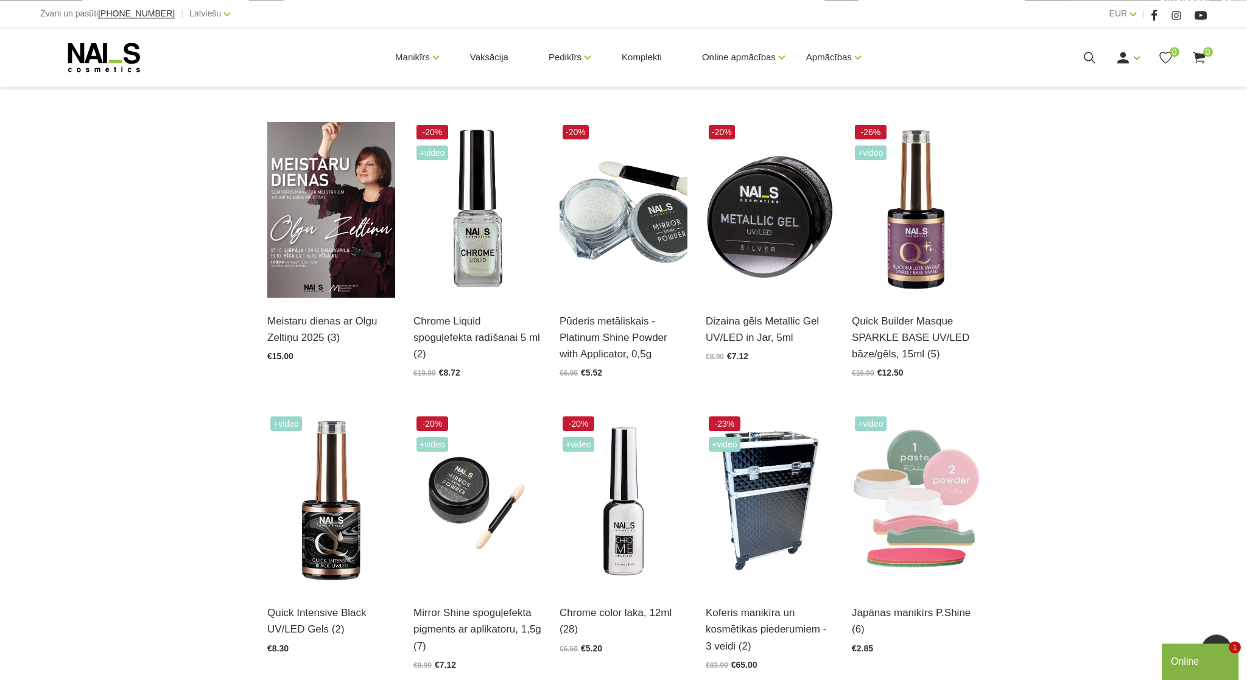
scroll to position [277, 0]
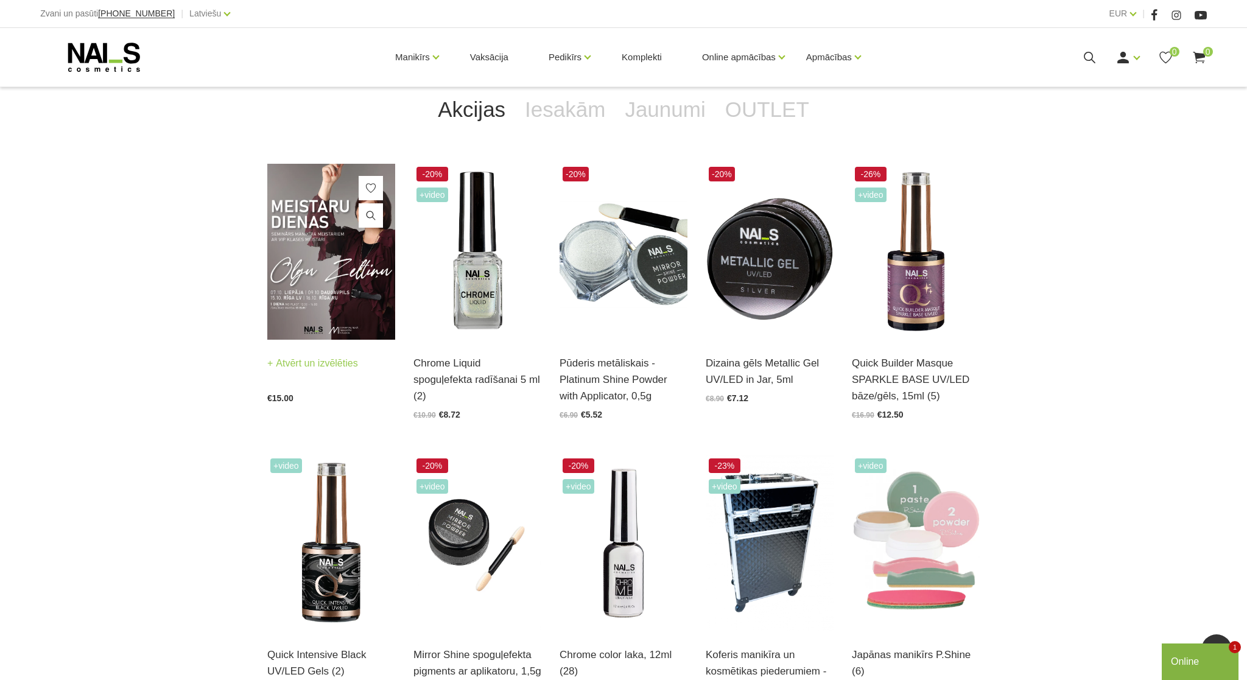
click at [305, 310] on img at bounding box center [331, 252] width 128 height 176
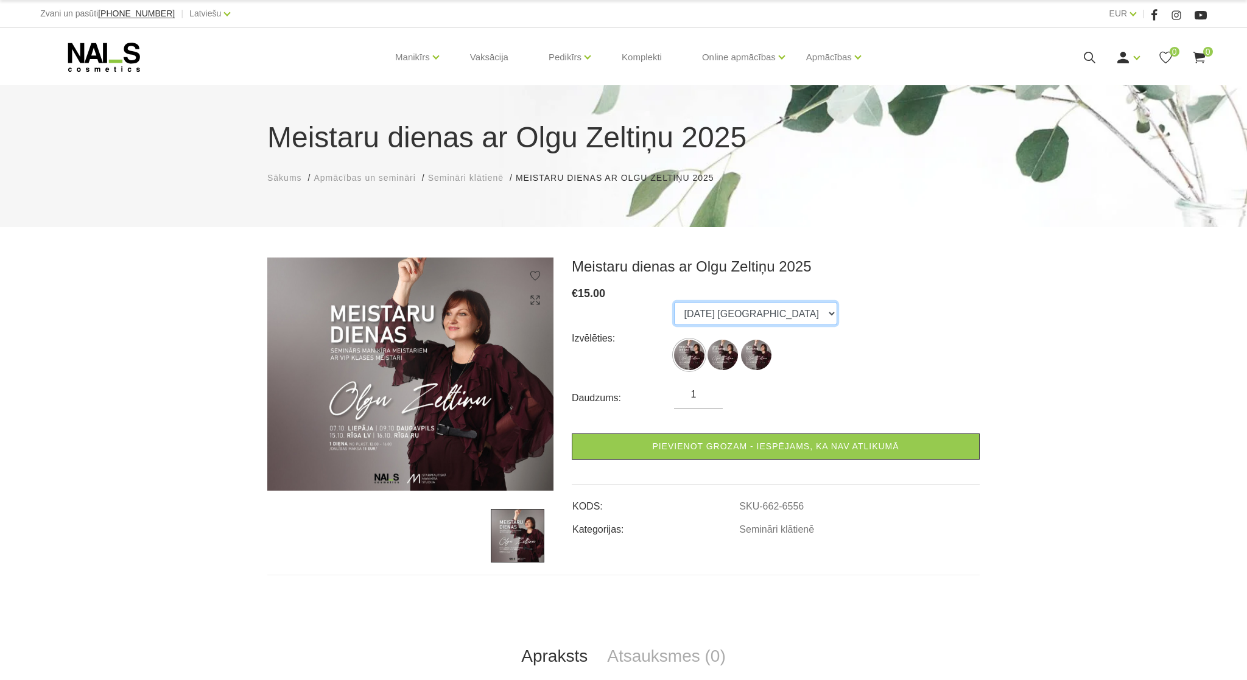
click at [674, 302] on select "[DATE] [GEOGRAPHIC_DATA] [DATE] Daugavpils [DATE] Rīga, krievu valodā" at bounding box center [755, 313] width 163 height 23
select select "6557"
click option "[DATE] Rīga, krievu valodā" at bounding box center [0, 0] width 0 height 0
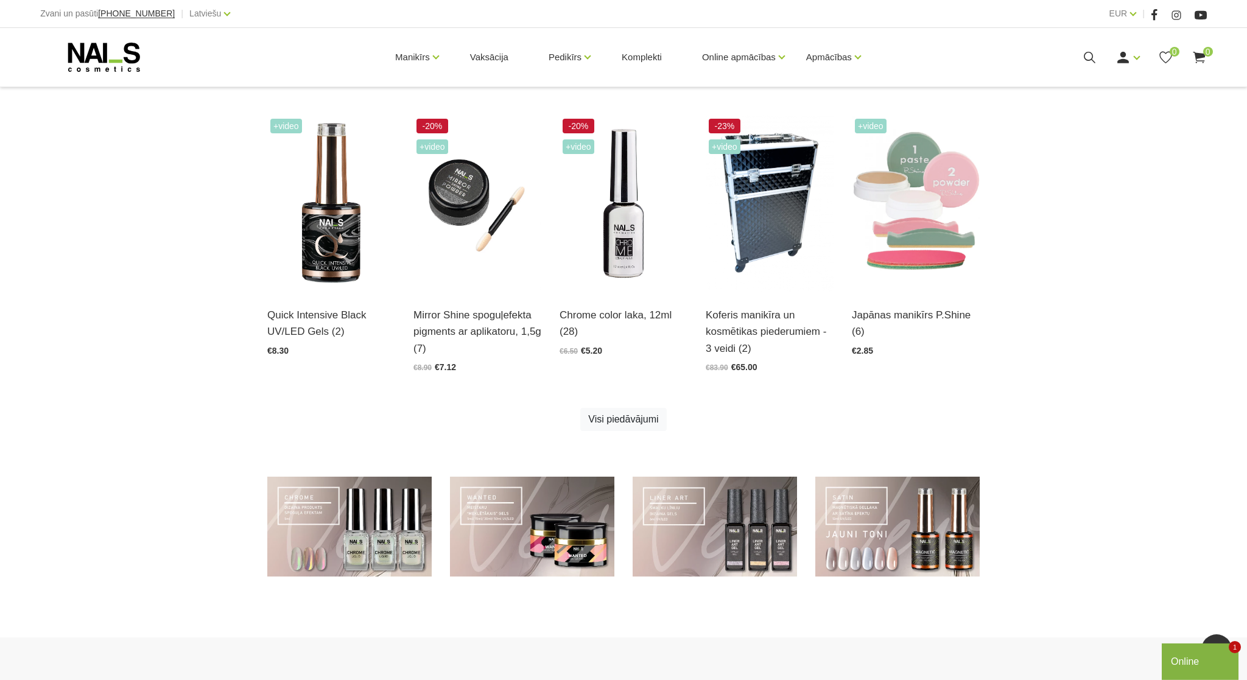
scroll to position [701, 0]
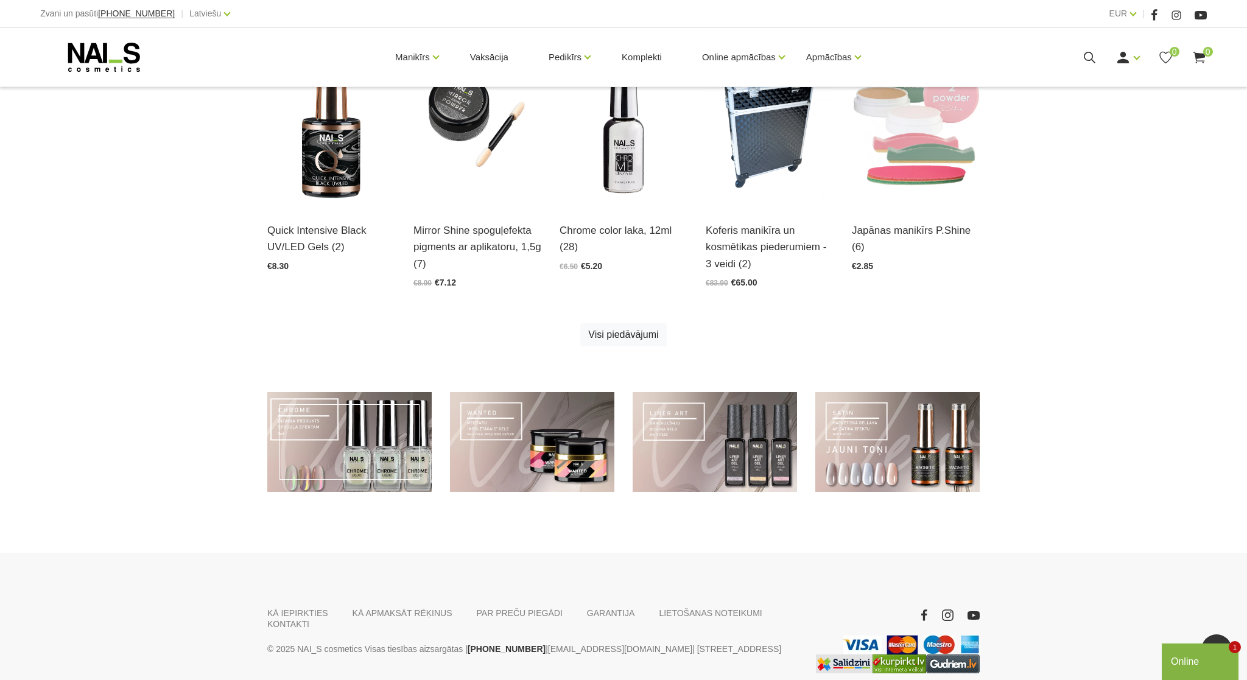
click at [363, 467] on link at bounding box center [349, 442] width 164 height 100
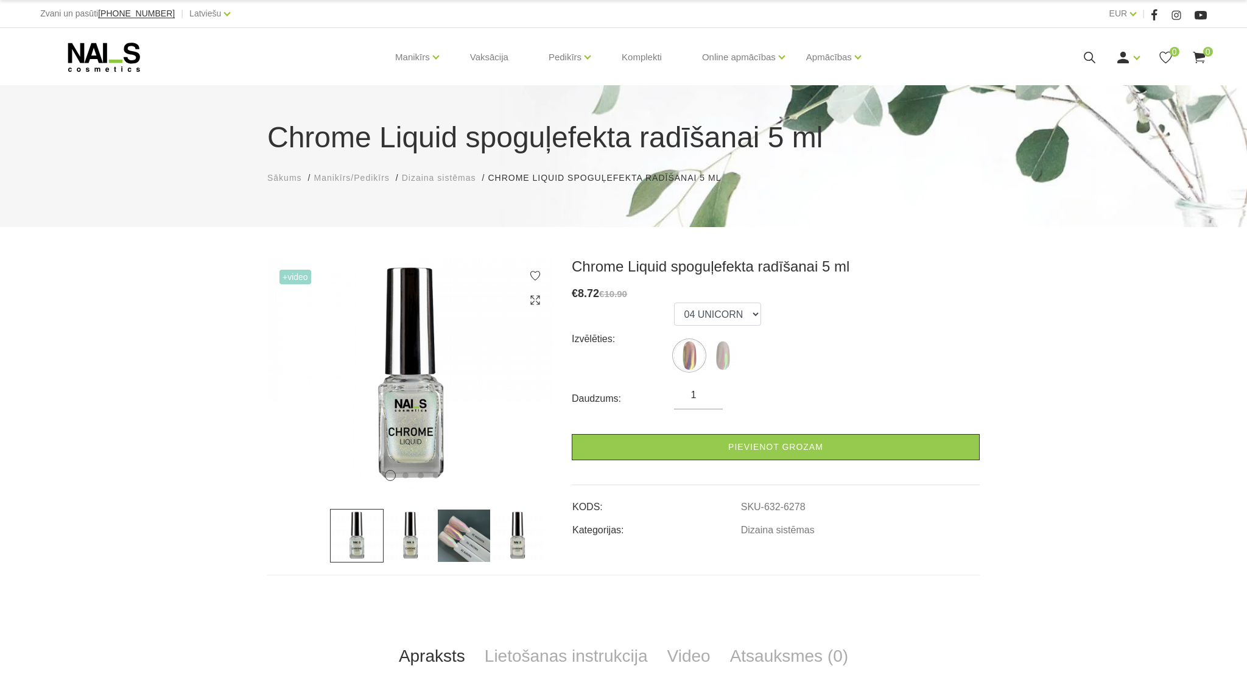
click at [404, 536] on img at bounding box center [411, 536] width 54 height 54
click at [448, 538] on img at bounding box center [464, 536] width 54 height 54
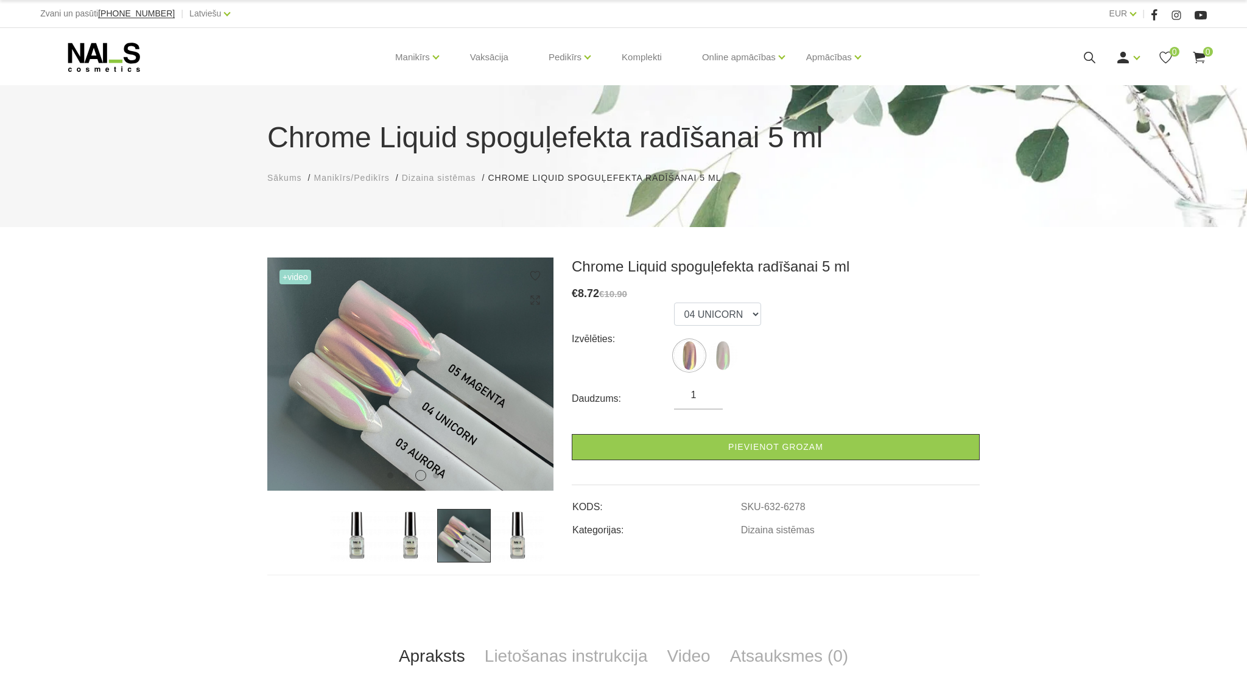
click at [287, 277] on span "+Video" at bounding box center [295, 277] width 32 height 15
click at [518, 540] on img at bounding box center [518, 536] width 54 height 54
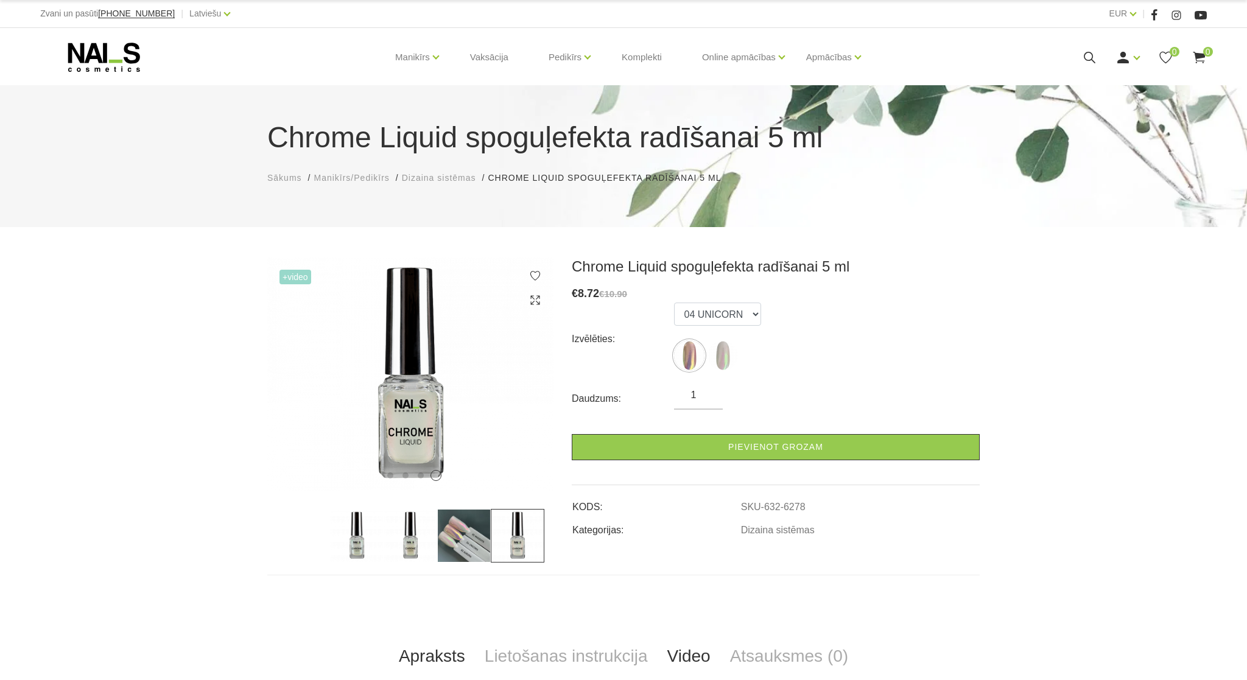
click at [691, 655] on link "Video" at bounding box center [689, 656] width 63 height 40
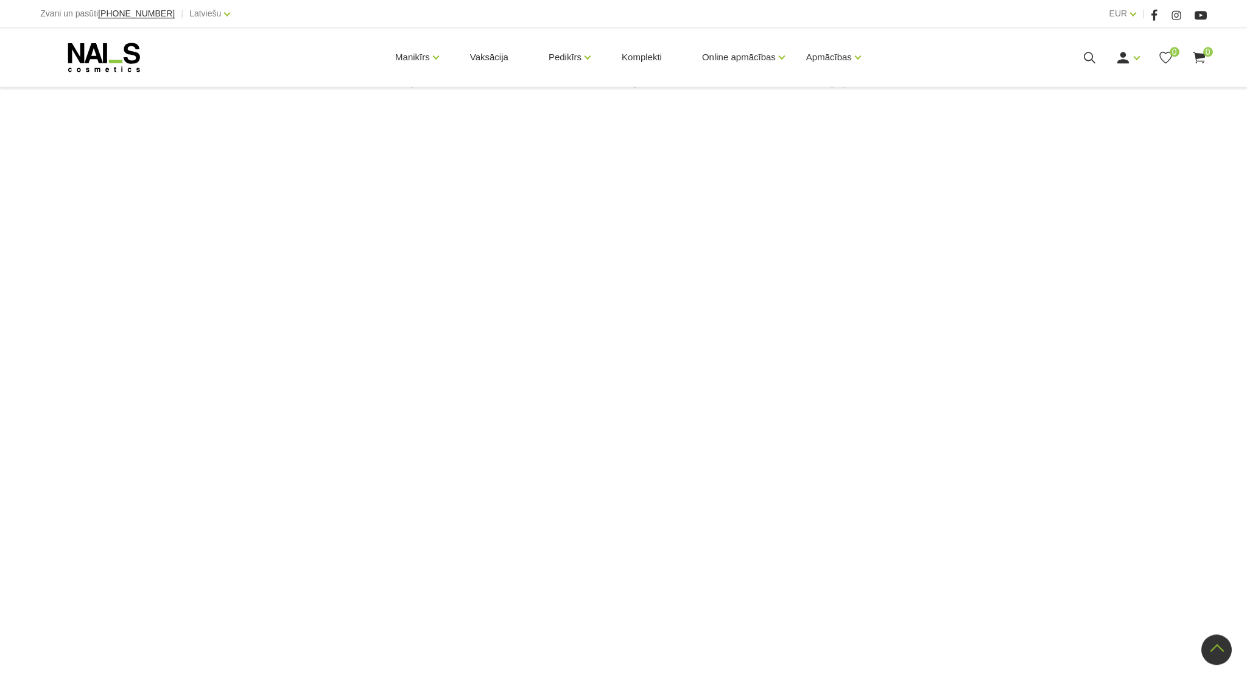
scroll to position [631, 0]
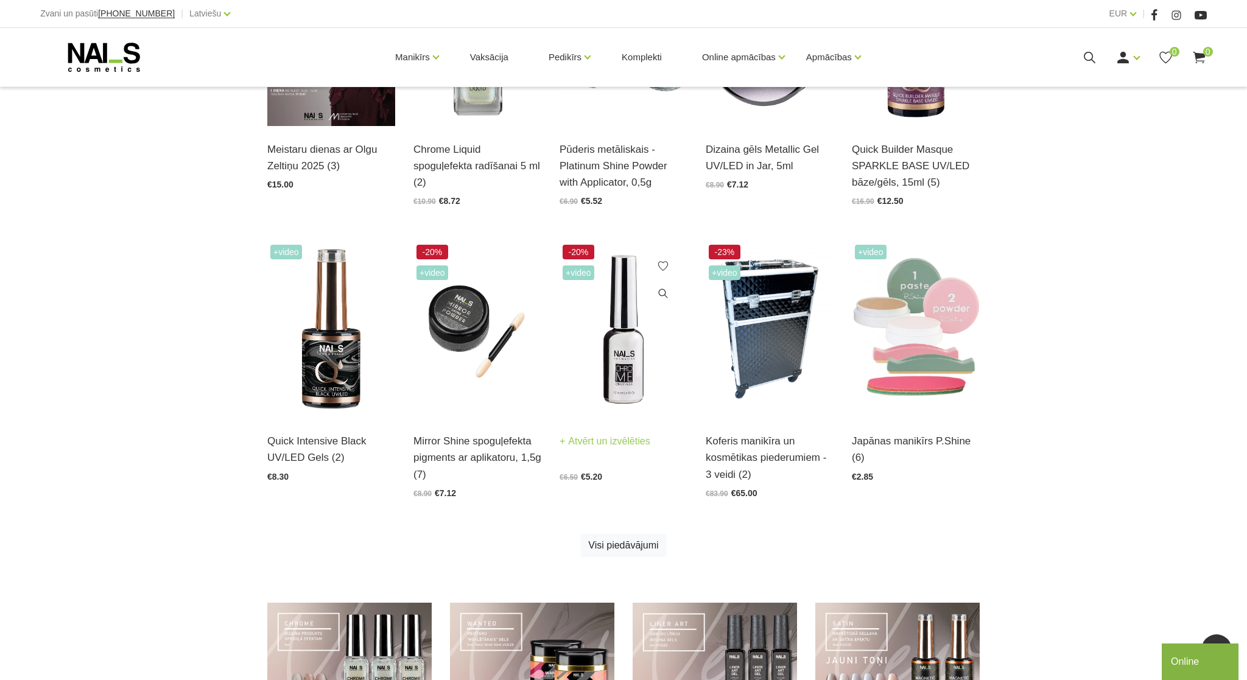
click at [617, 339] on img at bounding box center [624, 330] width 128 height 176
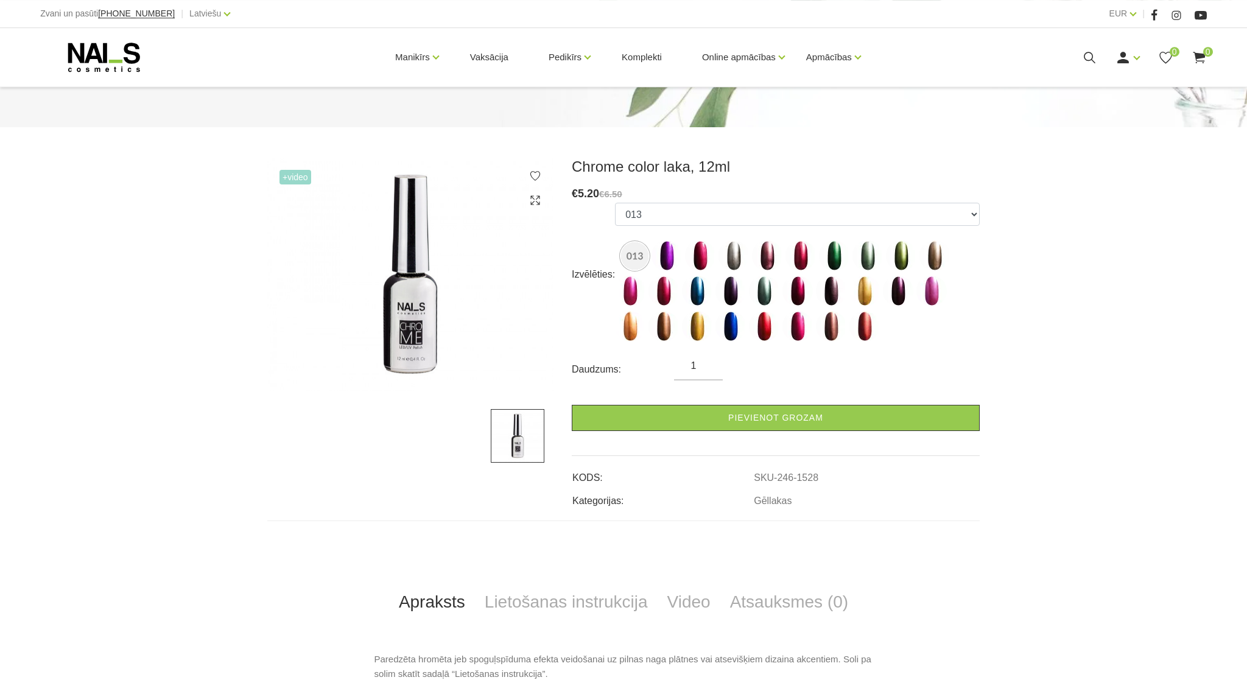
scroll to position [140, 0]
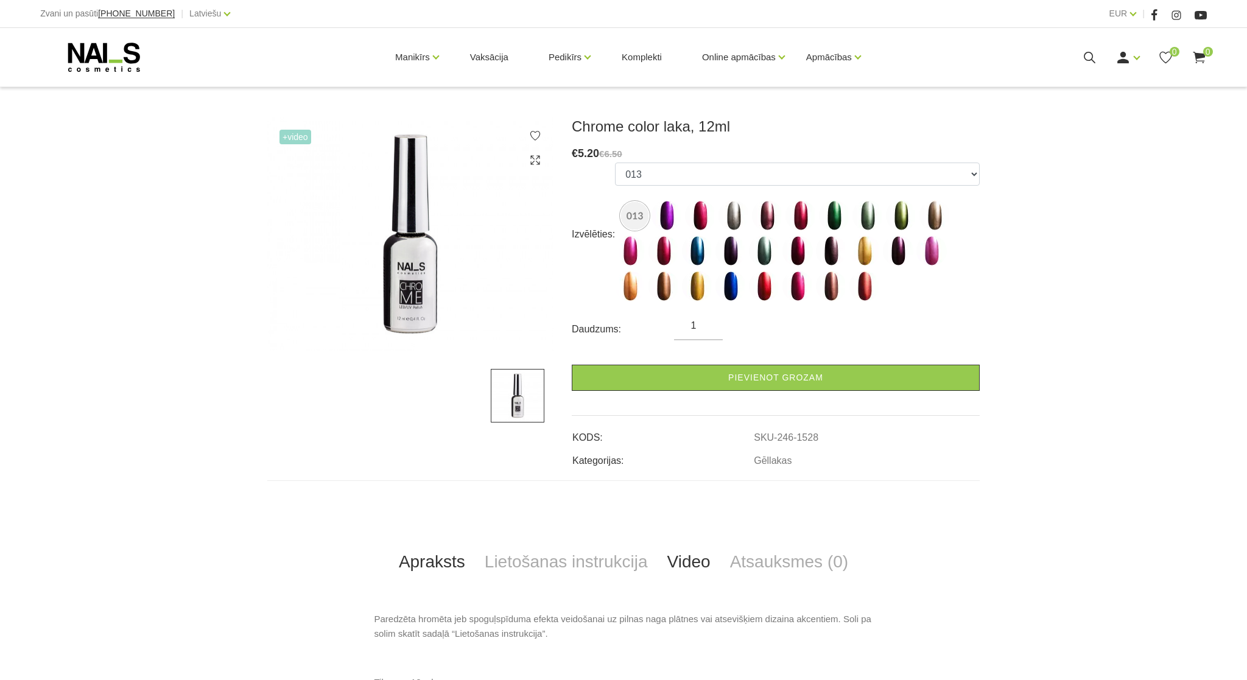
click at [699, 565] on link "Video" at bounding box center [689, 562] width 63 height 40
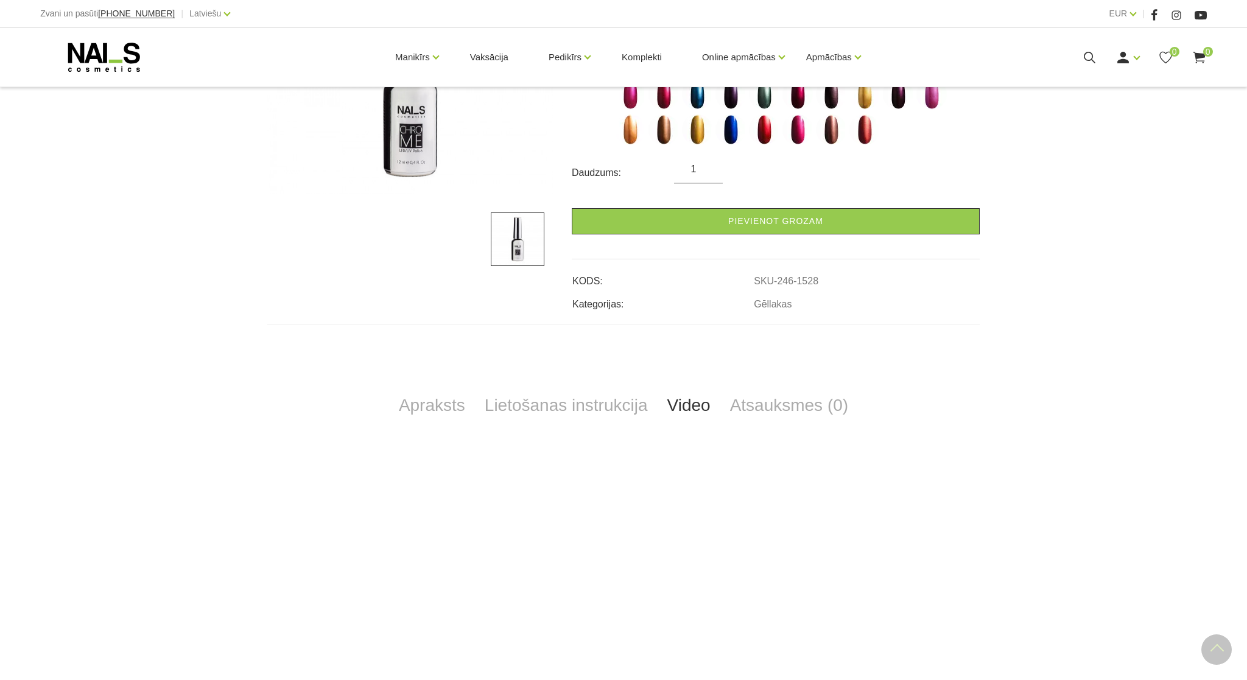
scroll to position [421, 0]
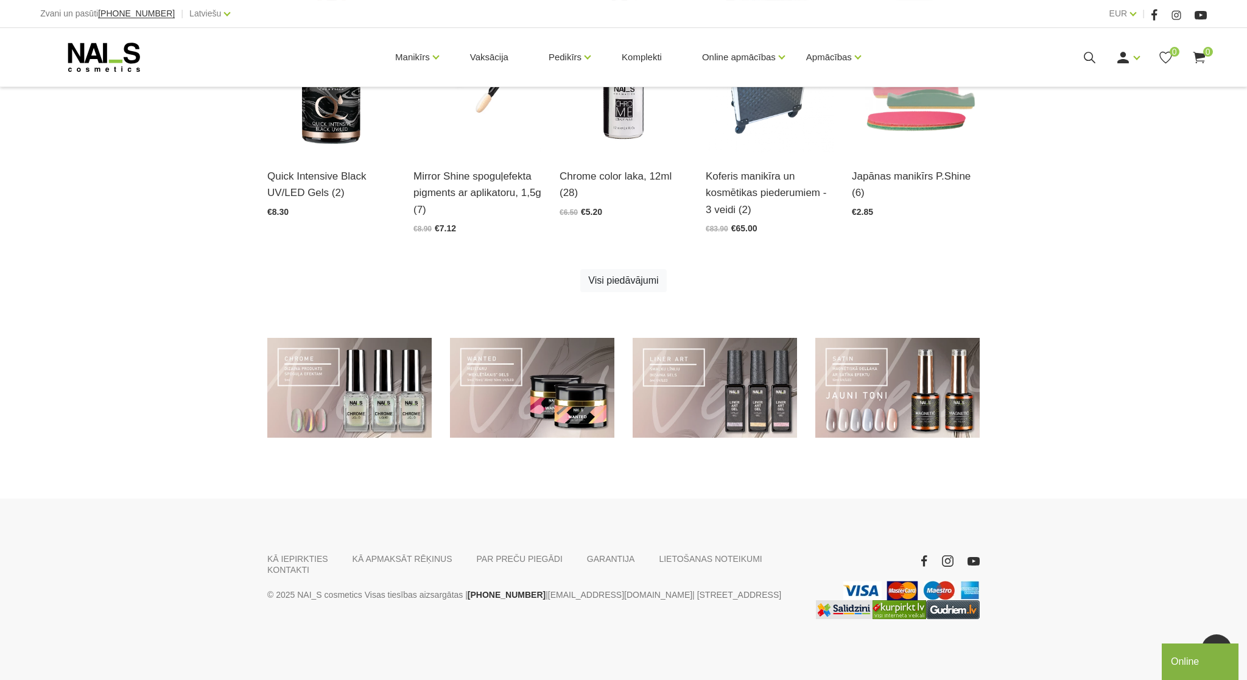
scroll to position [771, 0]
click at [559, 384] on link at bounding box center [532, 388] width 164 height 100
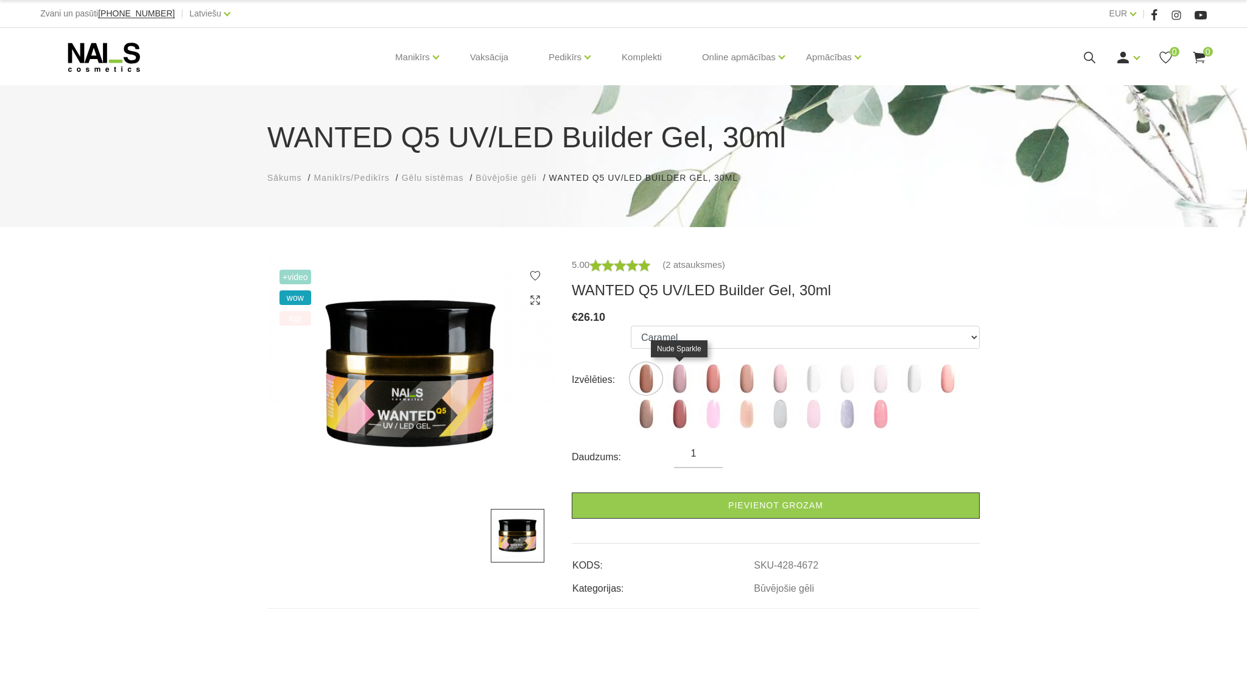
click at [682, 381] on img at bounding box center [679, 378] width 30 height 30
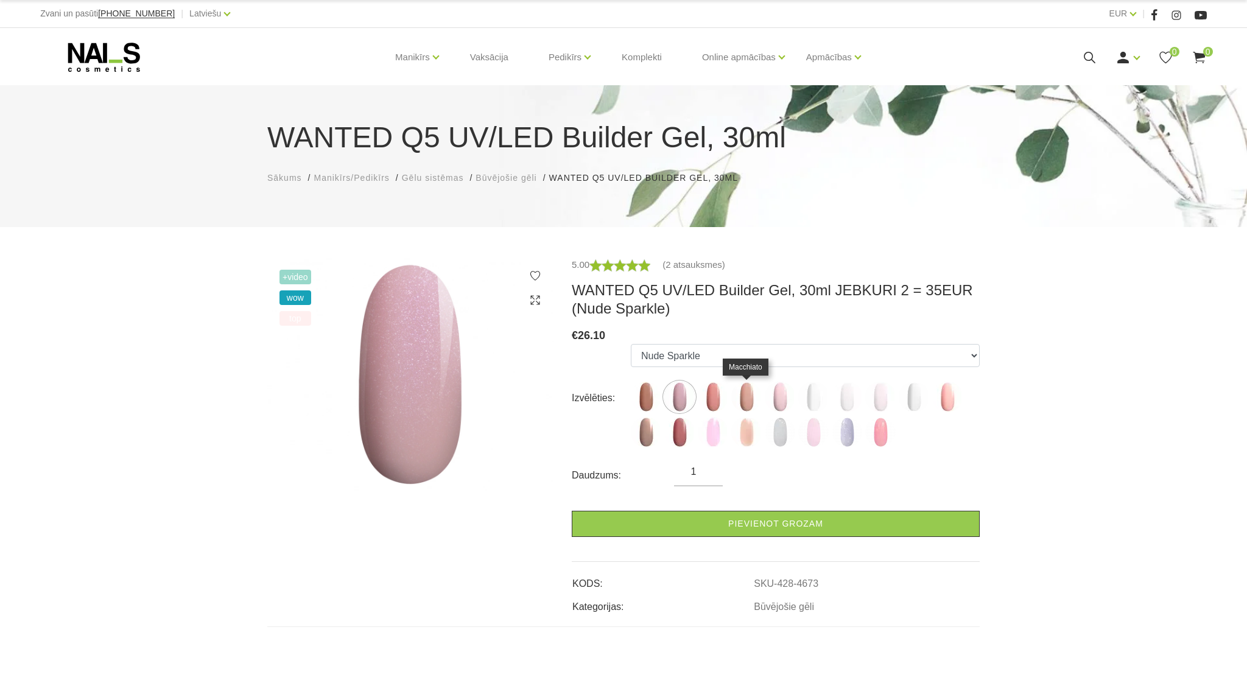
drag, startPoint x: 746, startPoint y: 390, endPoint x: 797, endPoint y: 394, distance: 51.3
click at [747, 390] on img at bounding box center [746, 397] width 30 height 30
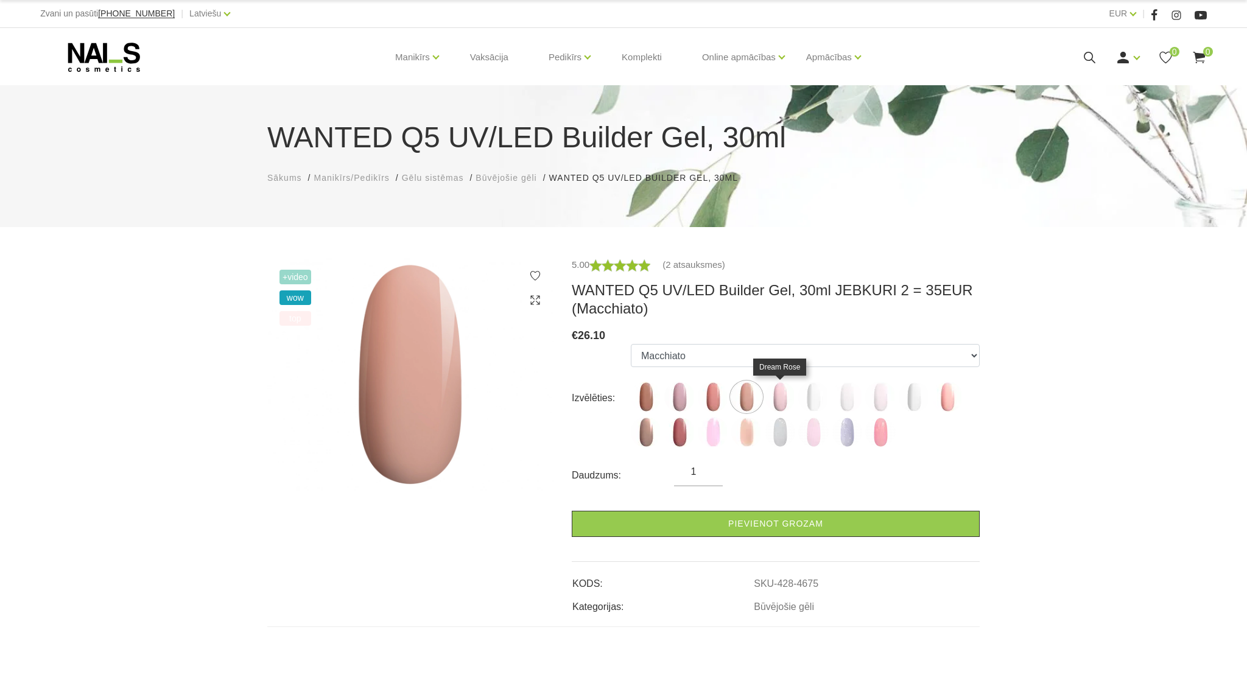
click at [787, 398] on img at bounding box center [780, 397] width 30 height 30
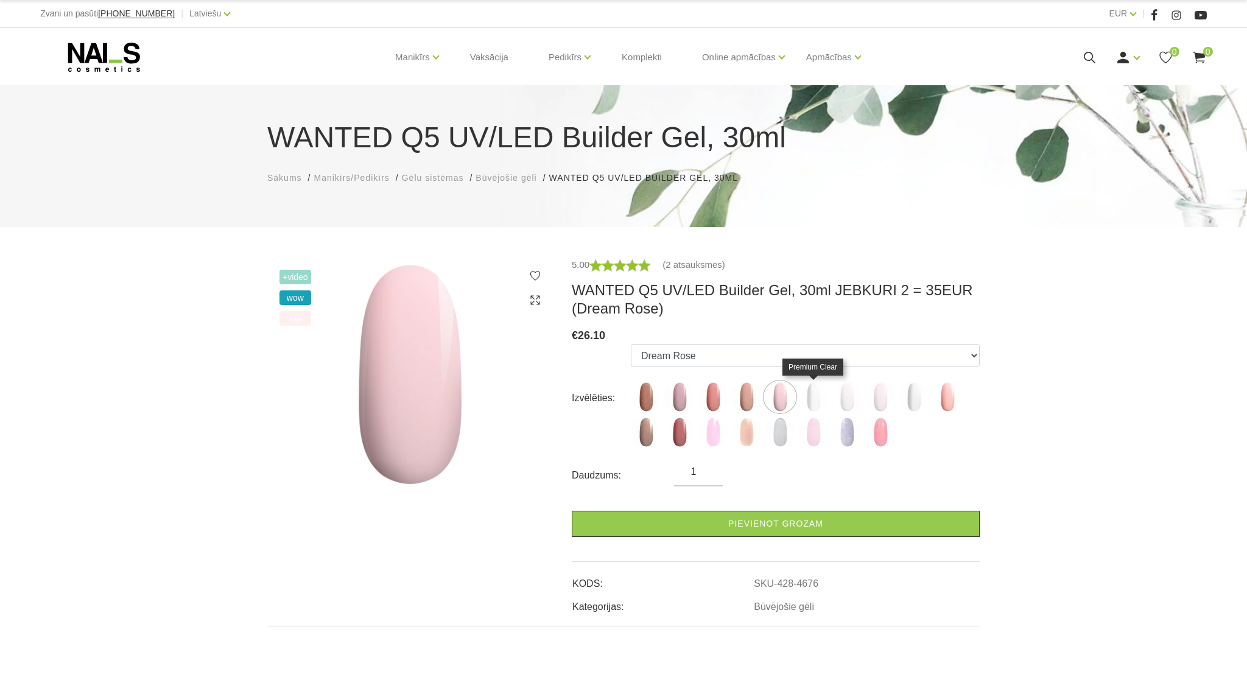
drag, startPoint x: 810, startPoint y: 399, endPoint x: 820, endPoint y: 401, distance: 9.5
click at [810, 399] on img at bounding box center [813, 397] width 30 height 30
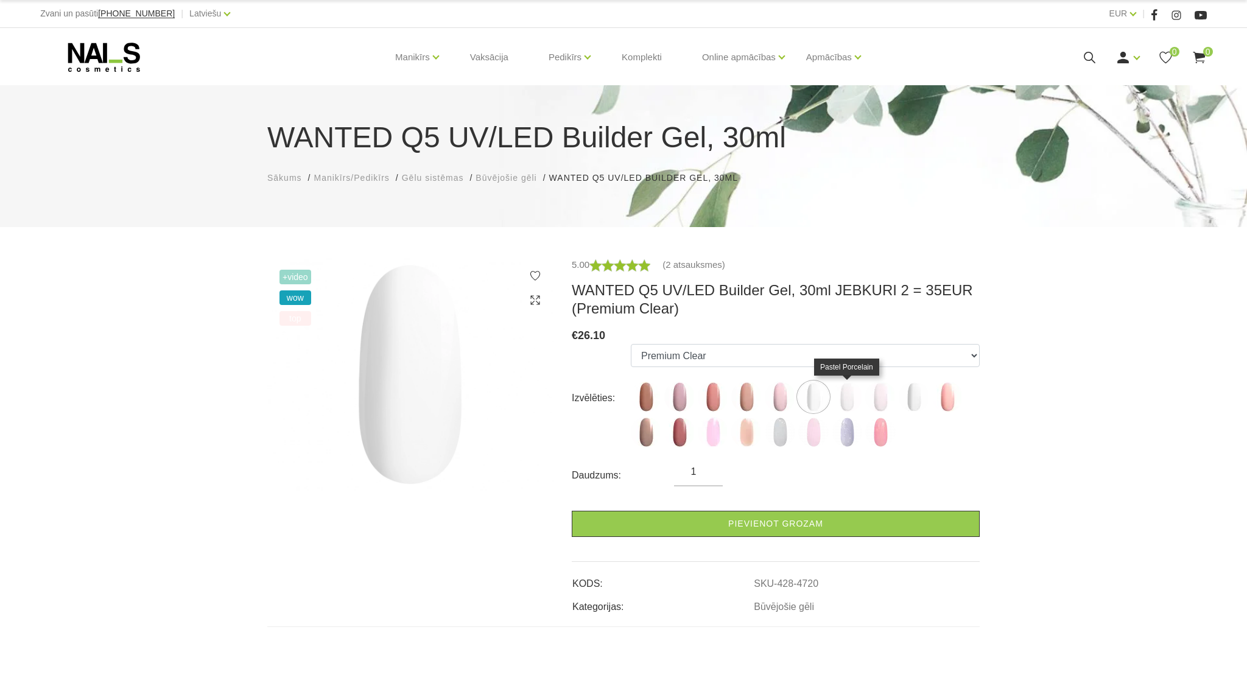
click at [846, 402] on img at bounding box center [847, 397] width 30 height 30
click at [816, 391] on img at bounding box center [813, 397] width 30 height 30
click at [849, 396] on img at bounding box center [847, 397] width 30 height 30
click at [882, 399] on img at bounding box center [880, 397] width 30 height 30
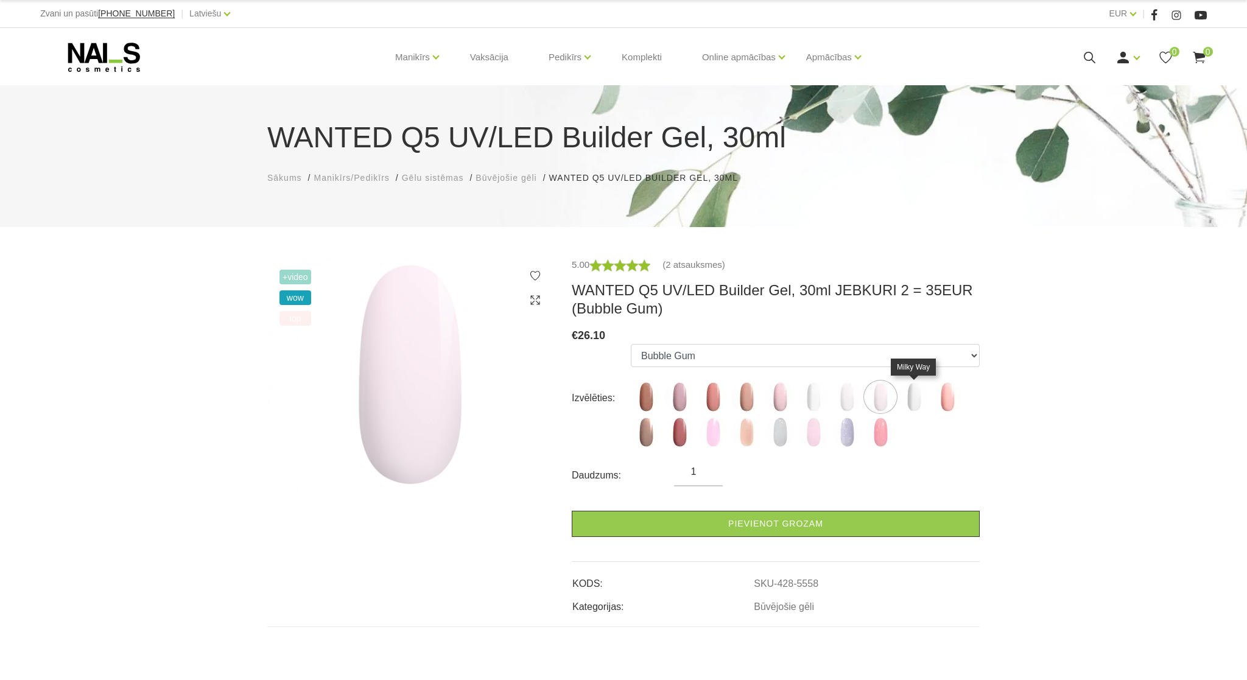
click at [916, 401] on img at bounding box center [914, 397] width 30 height 30
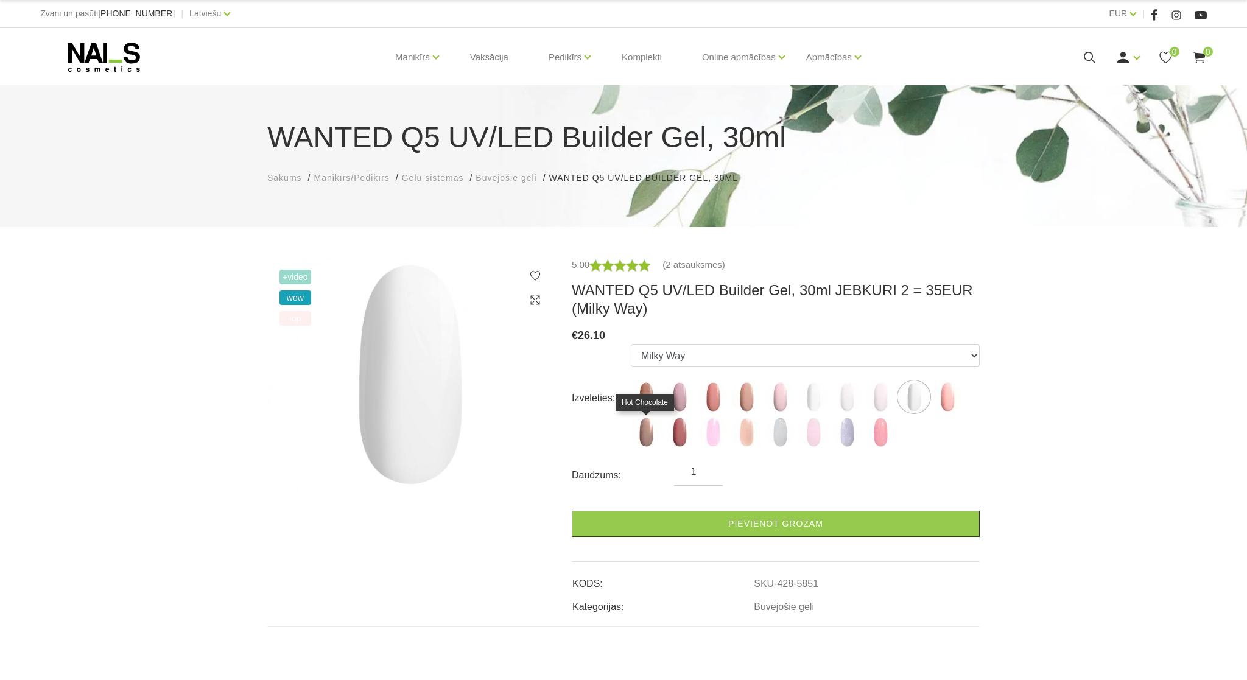
click at [647, 434] on img at bounding box center [646, 432] width 30 height 30
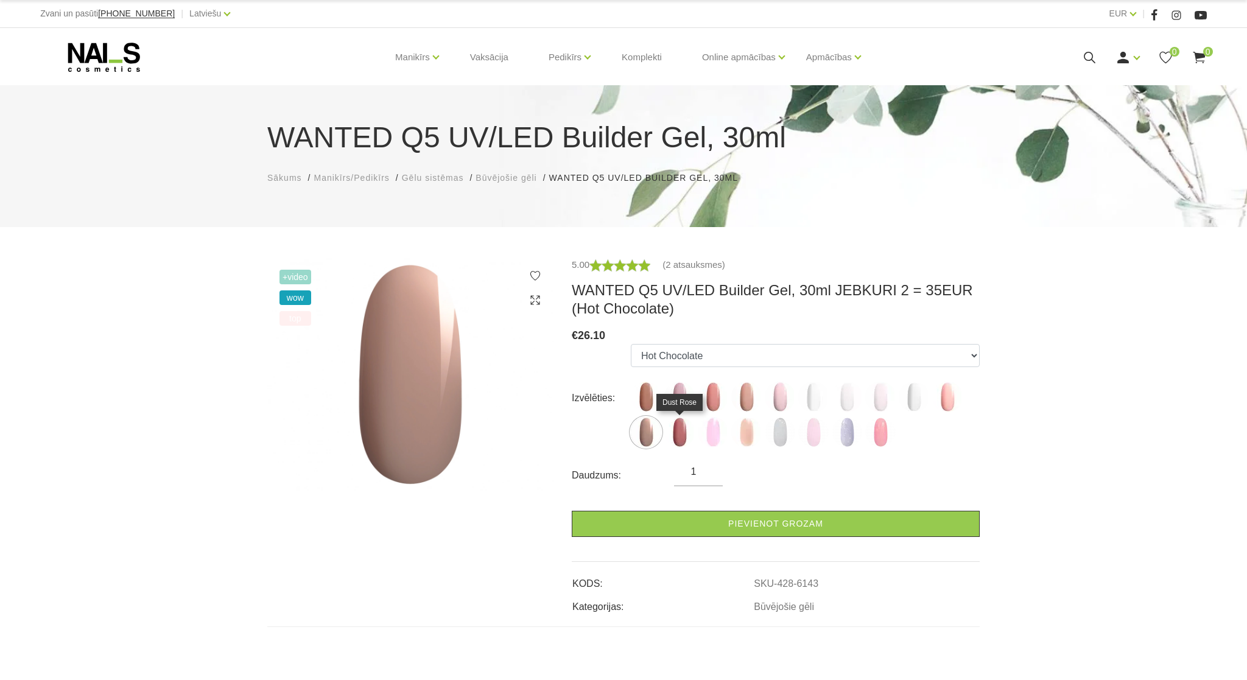
click at [678, 435] on img at bounding box center [679, 432] width 30 height 30
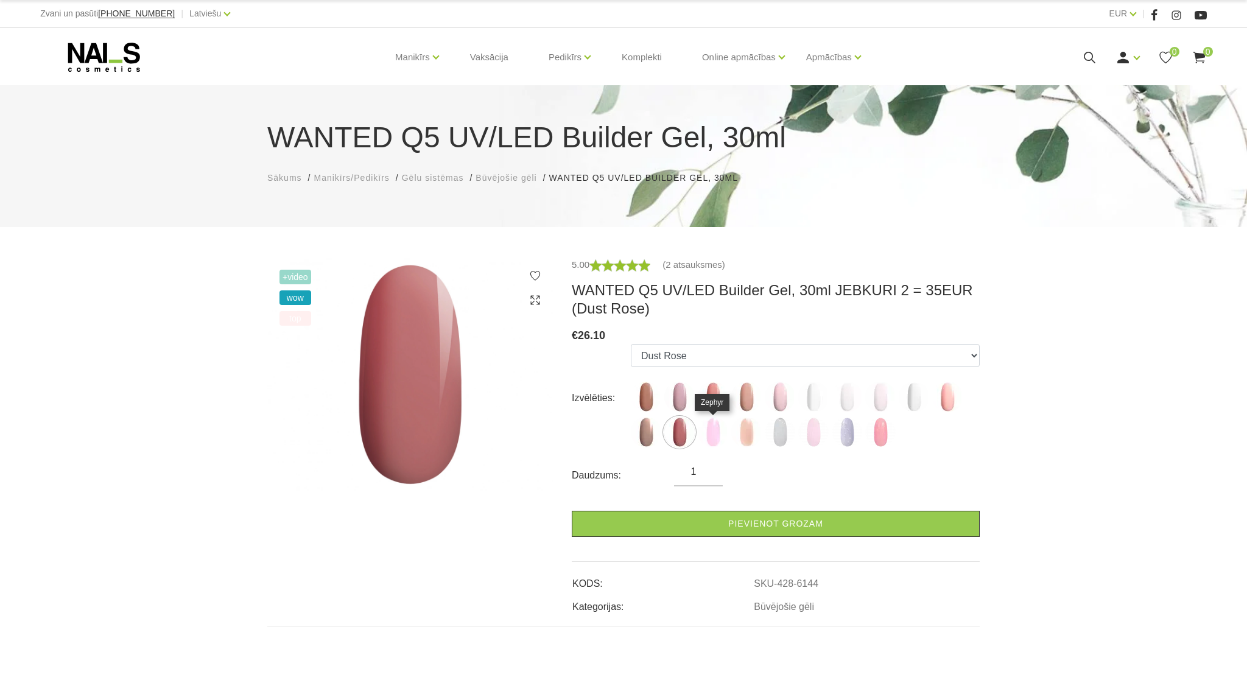
click at [720, 437] on img at bounding box center [713, 432] width 30 height 30
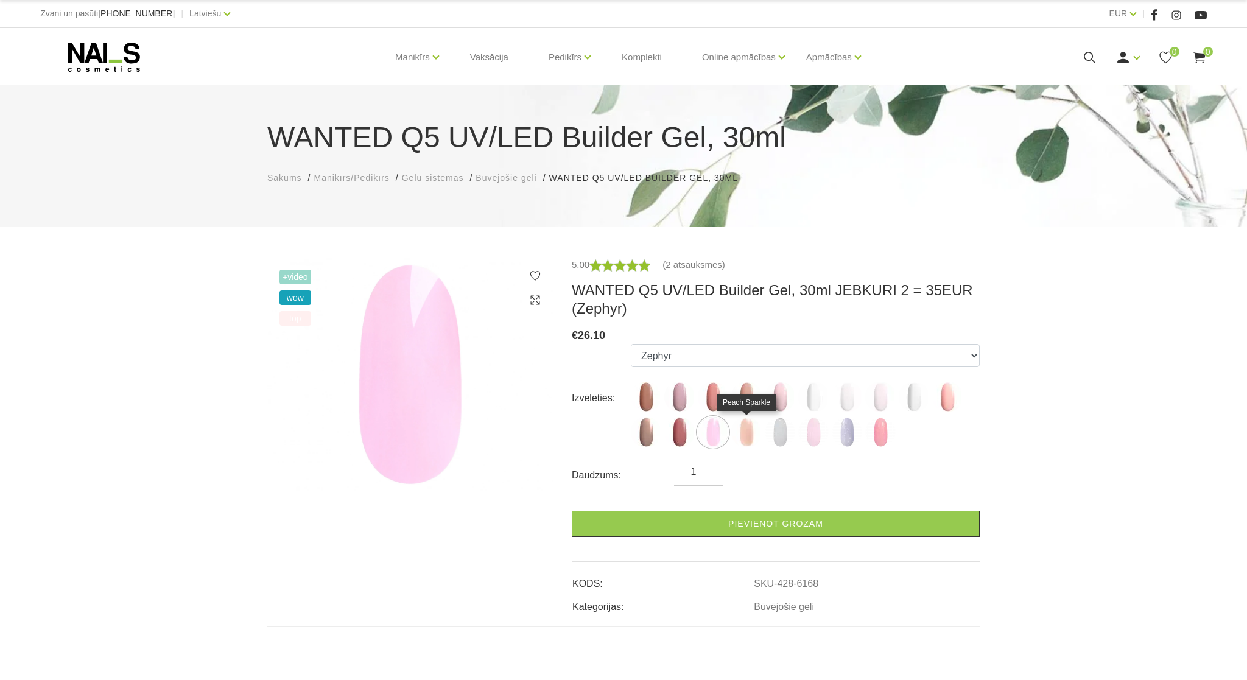
click at [742, 435] on img at bounding box center [746, 432] width 30 height 30
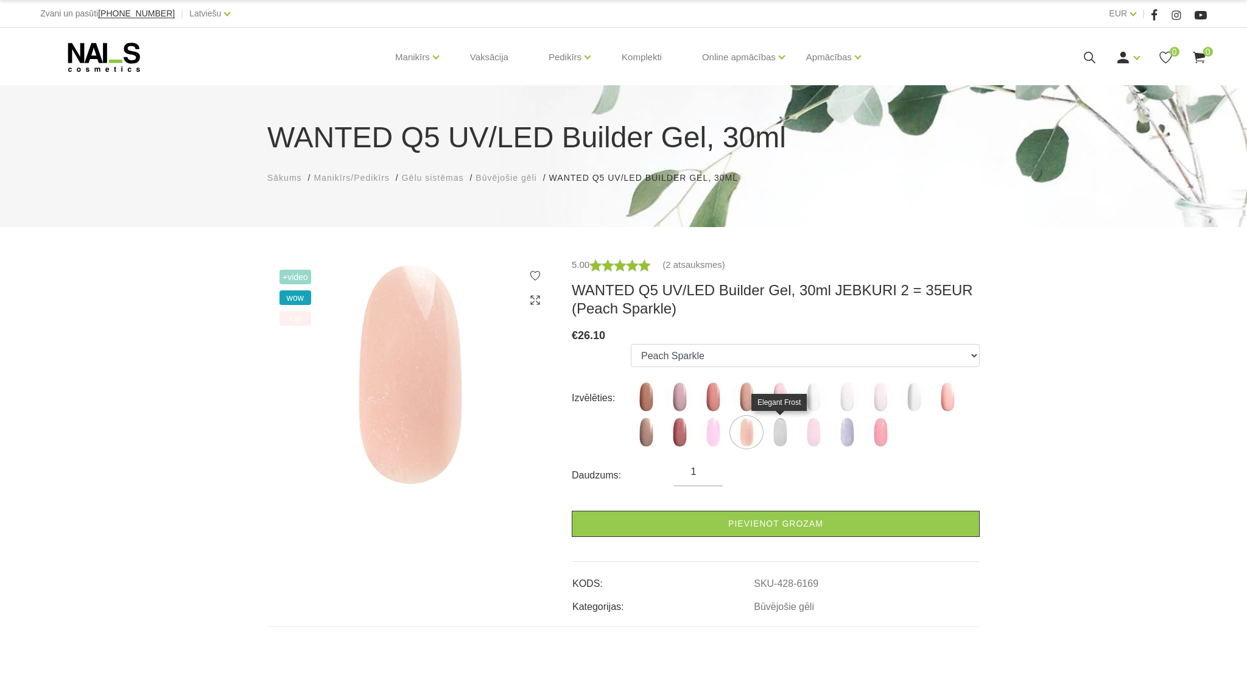
click at [779, 433] on img at bounding box center [780, 432] width 30 height 30
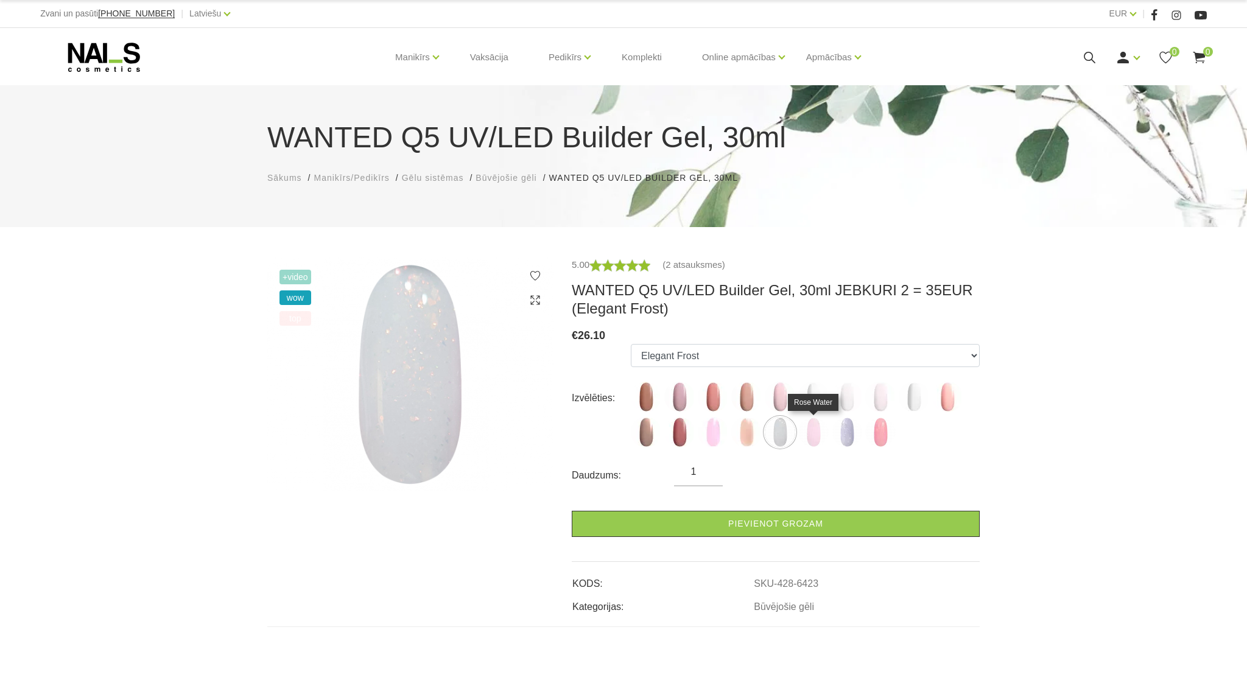
click at [819, 433] on img at bounding box center [813, 432] width 30 height 30
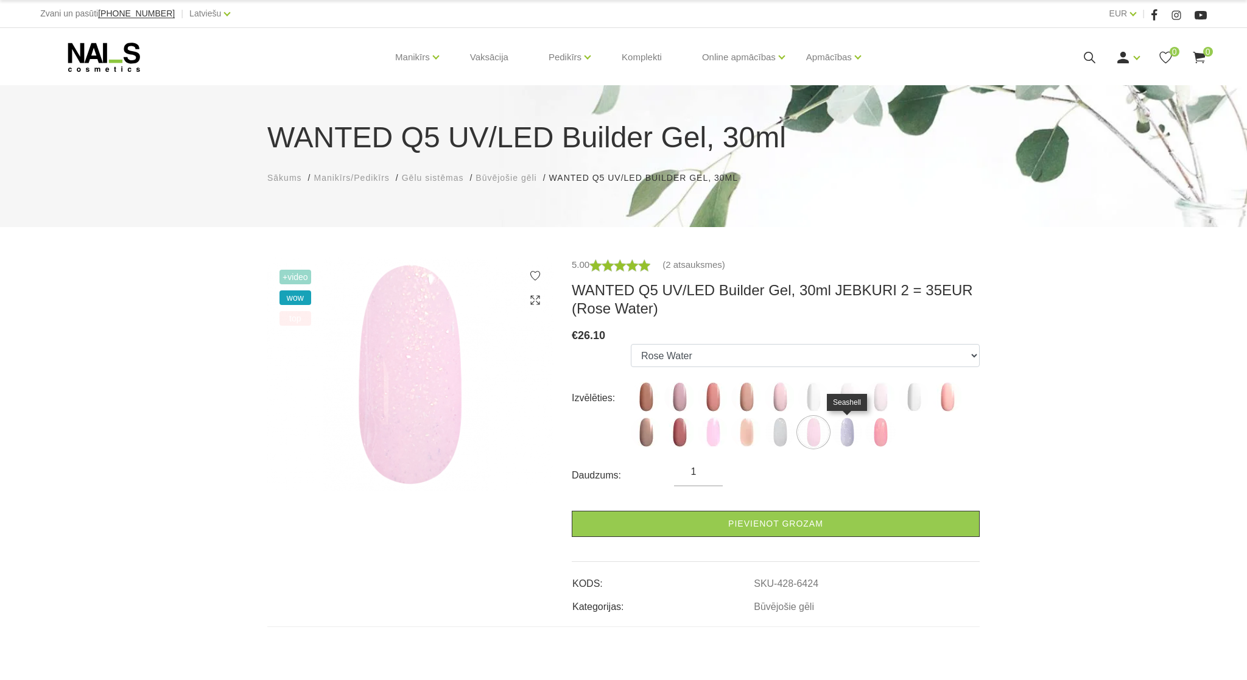
click at [844, 435] on img at bounding box center [847, 432] width 30 height 30
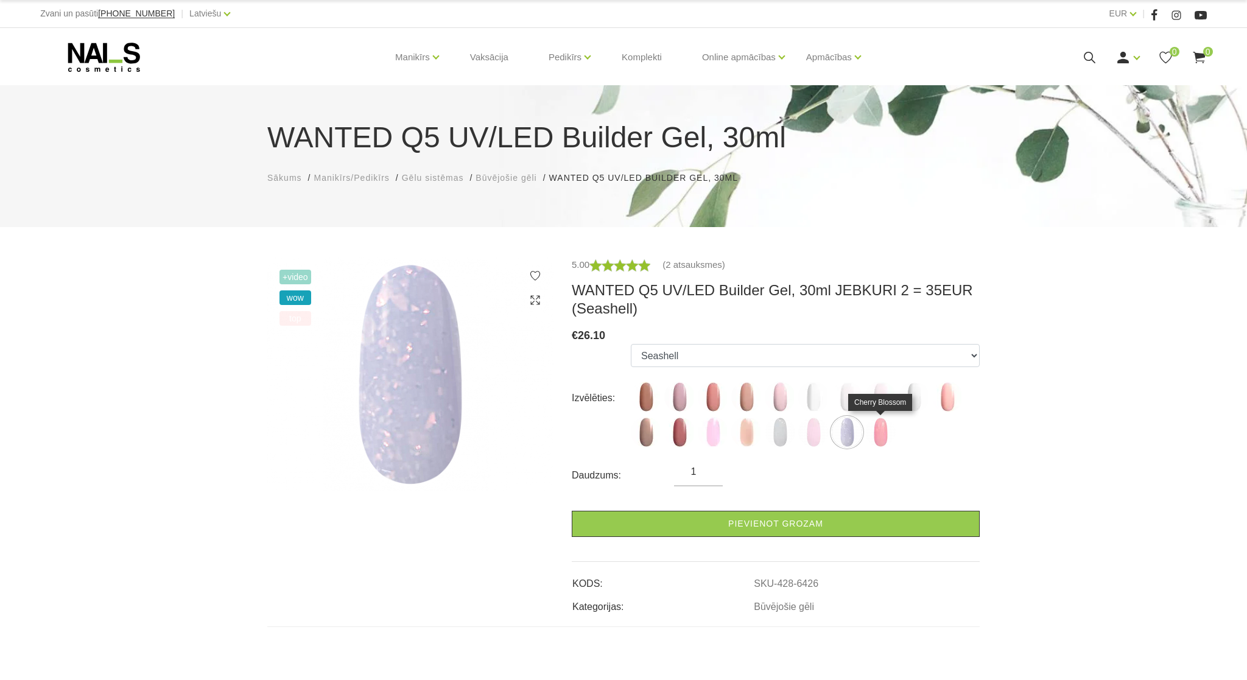
click at [883, 437] on img at bounding box center [880, 432] width 30 height 30
select select "6427"
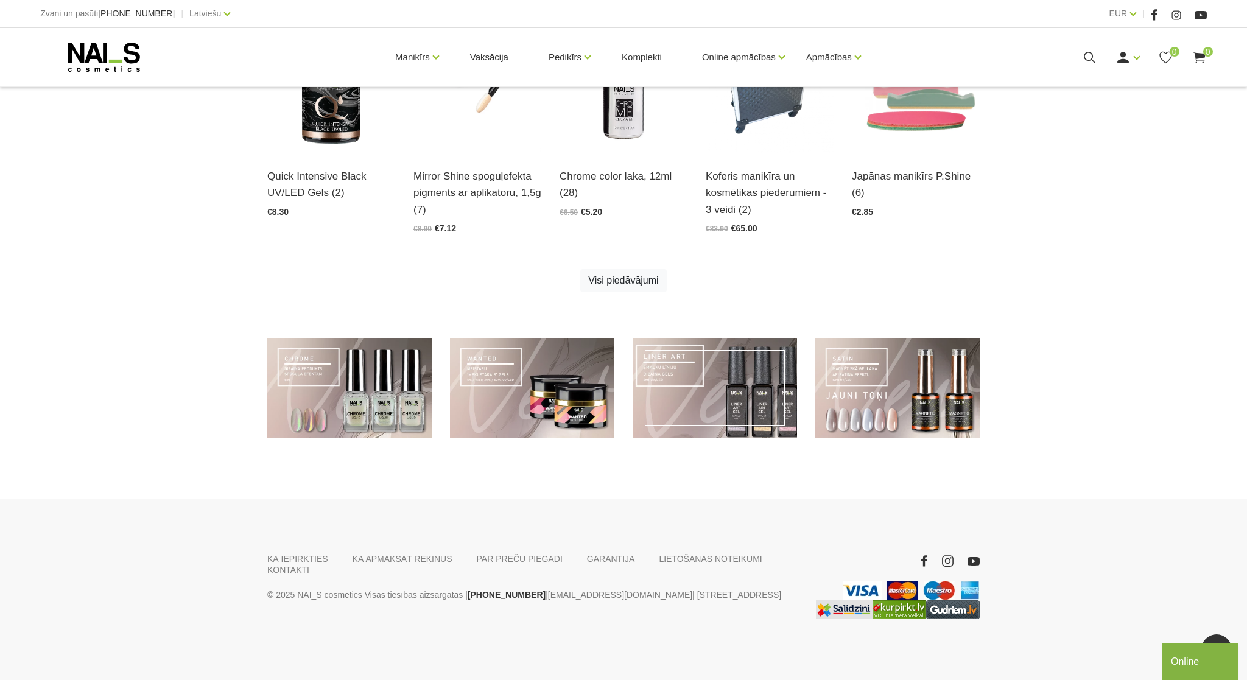
click at [723, 390] on link at bounding box center [715, 388] width 164 height 100
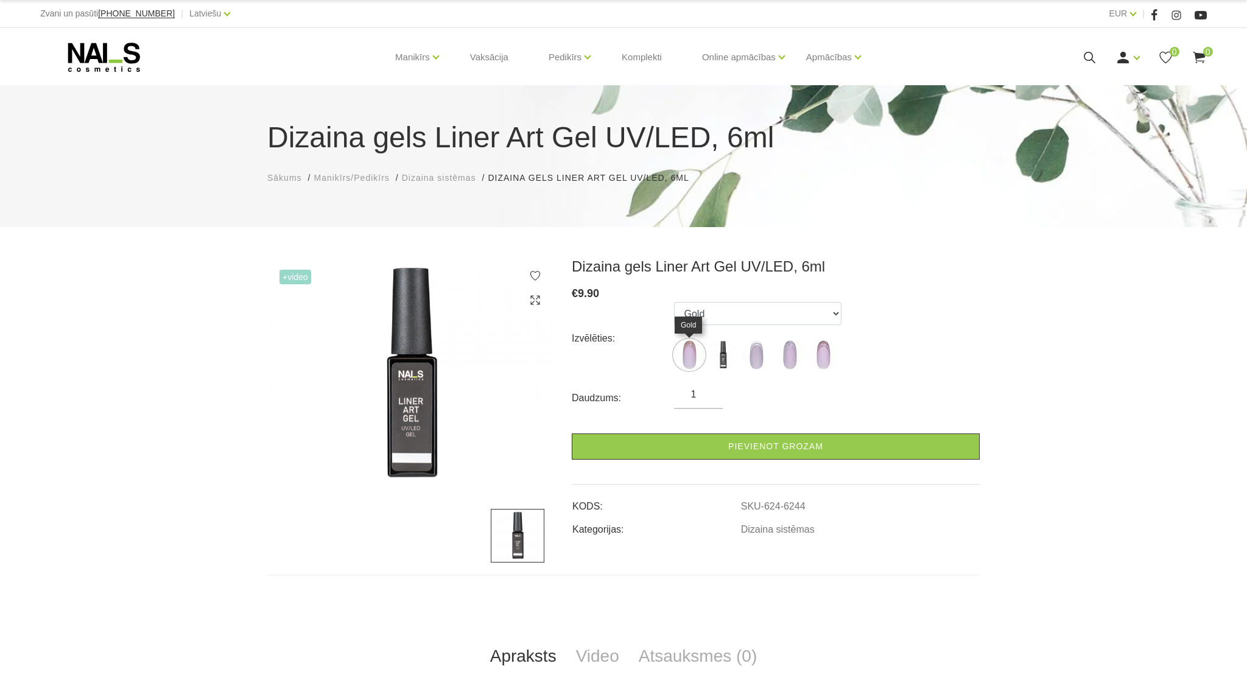
click at [686, 356] on img at bounding box center [689, 355] width 30 height 30
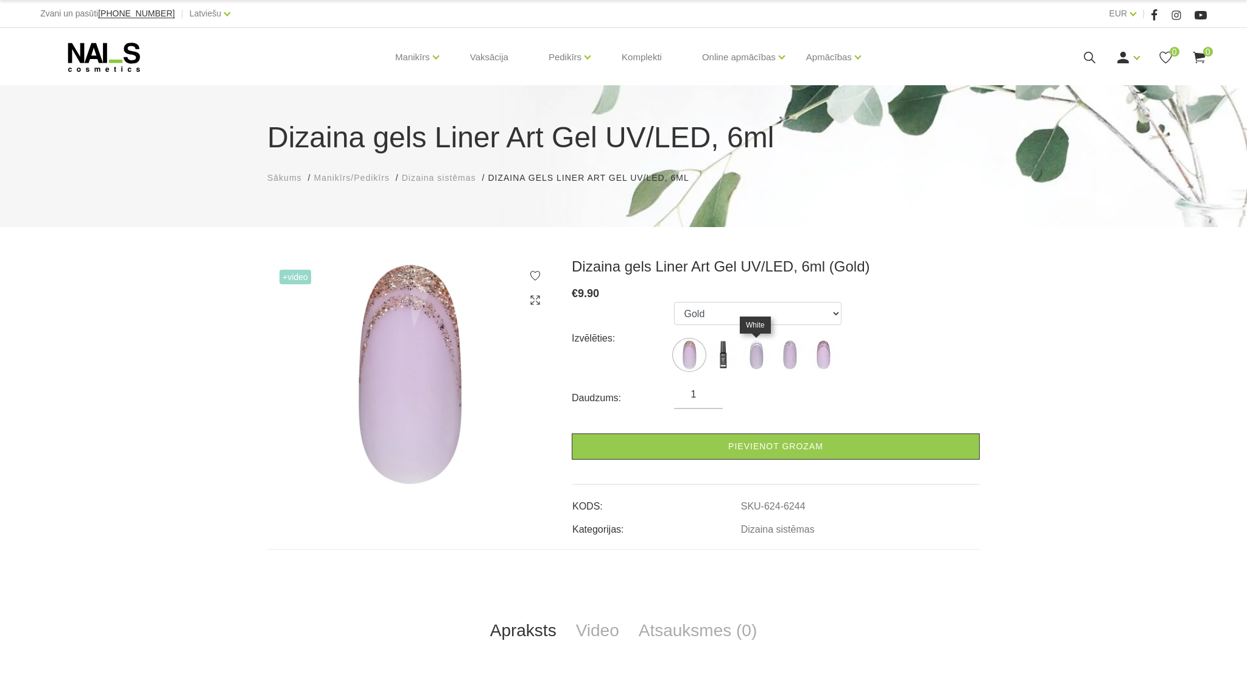
click at [754, 359] on img at bounding box center [756, 355] width 30 height 30
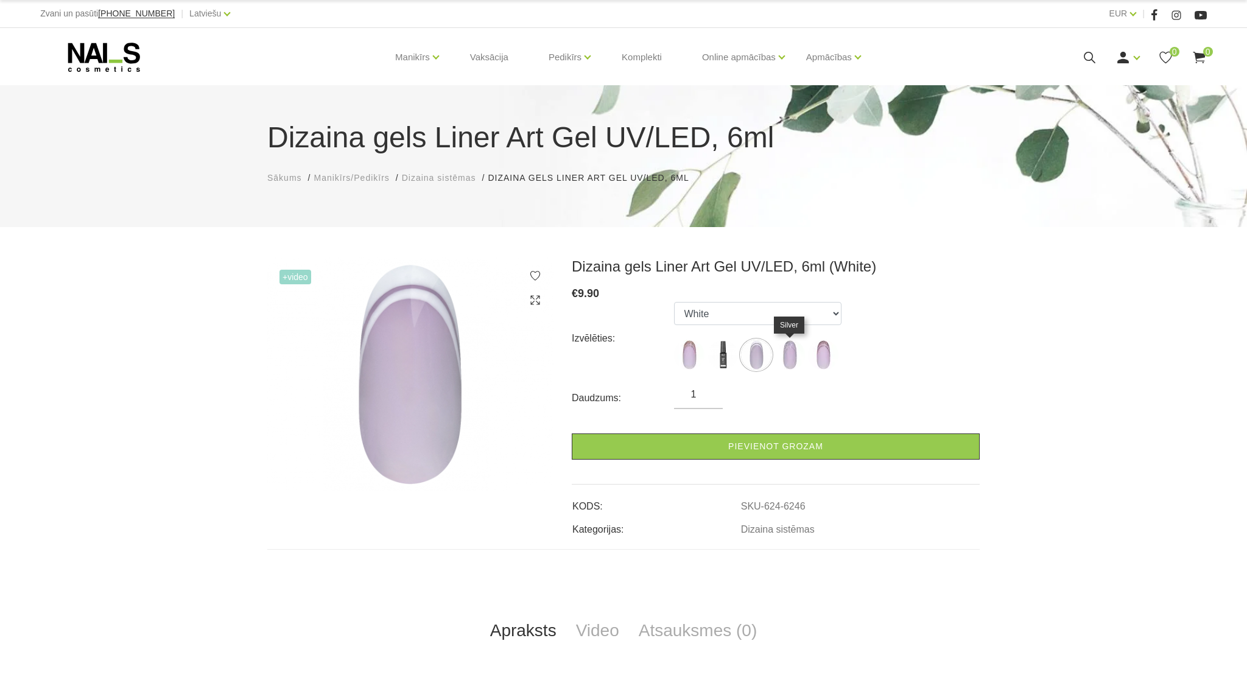
click at [790, 362] on img at bounding box center [789, 355] width 30 height 30
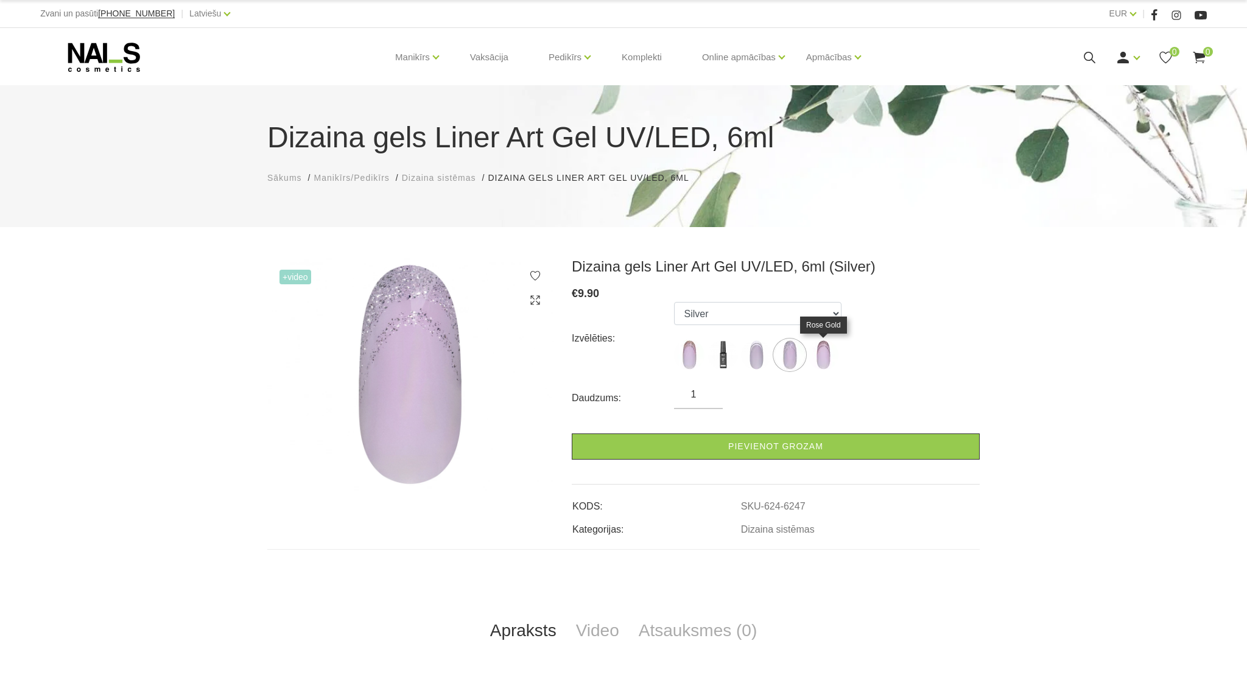
click at [818, 360] on img at bounding box center [823, 355] width 30 height 30
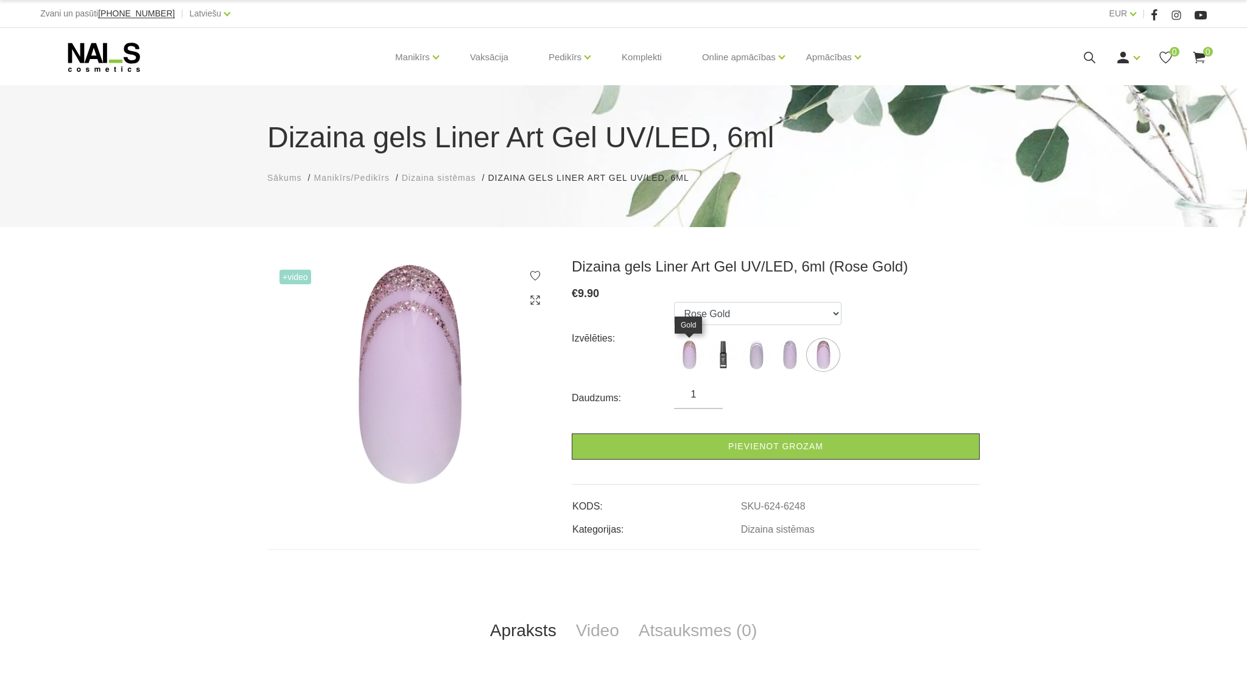
click at [689, 351] on img at bounding box center [689, 355] width 30 height 30
click at [758, 358] on img at bounding box center [756, 355] width 30 height 30
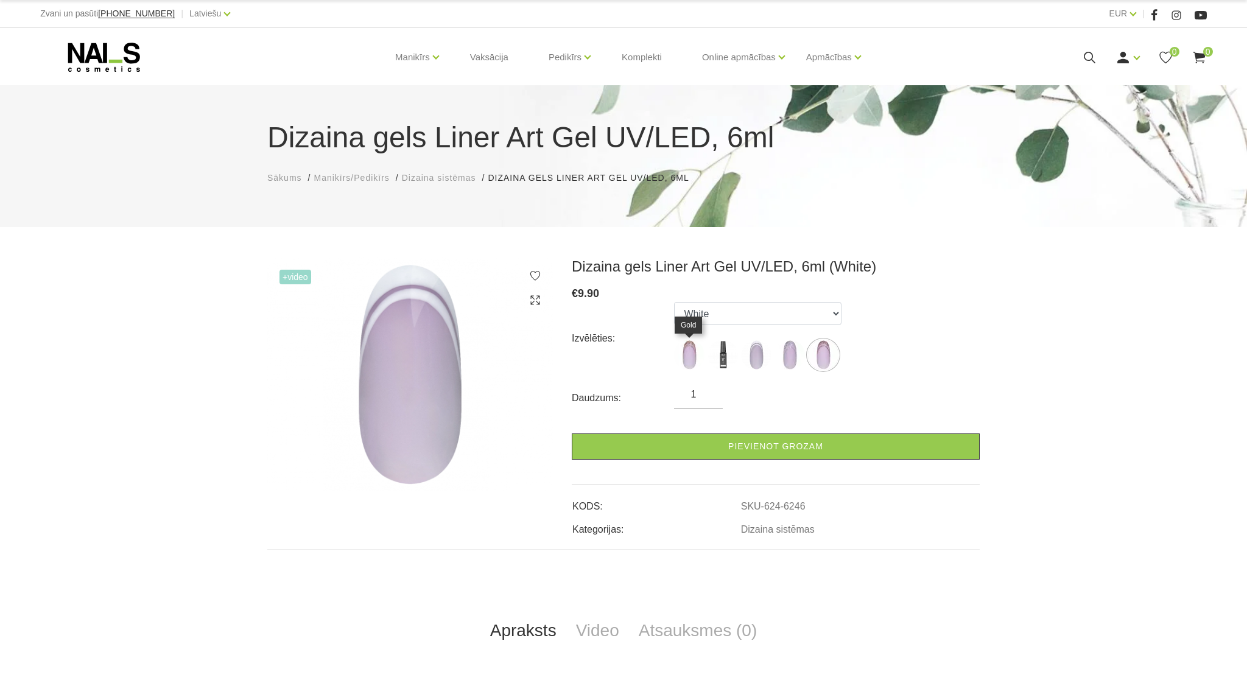
click at [678, 354] on img at bounding box center [689, 355] width 30 height 30
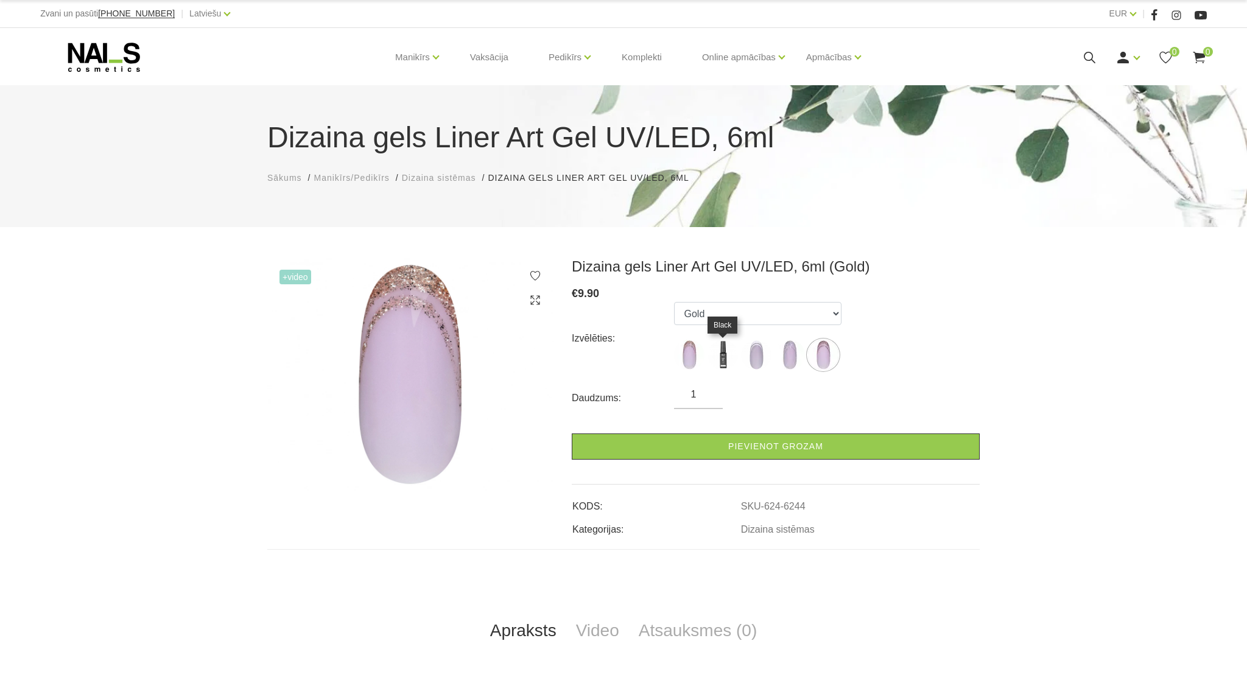
click at [723, 357] on img at bounding box center [722, 355] width 30 height 30
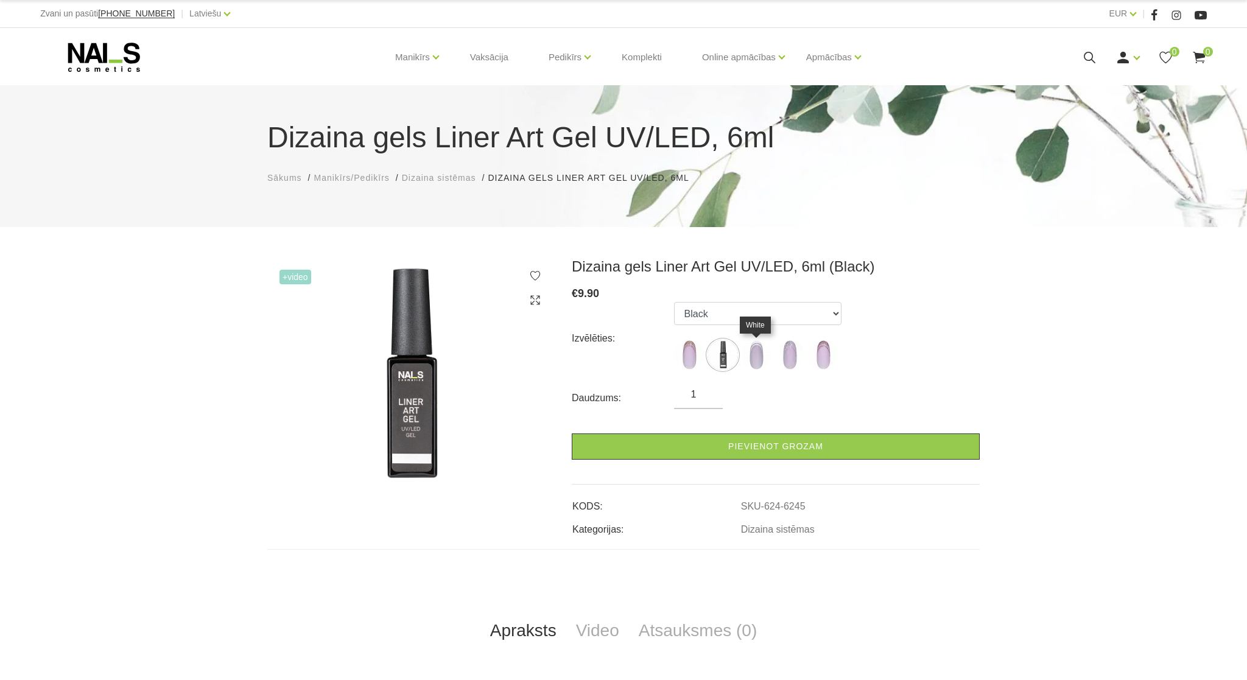
click at [752, 356] on img at bounding box center [756, 355] width 30 height 30
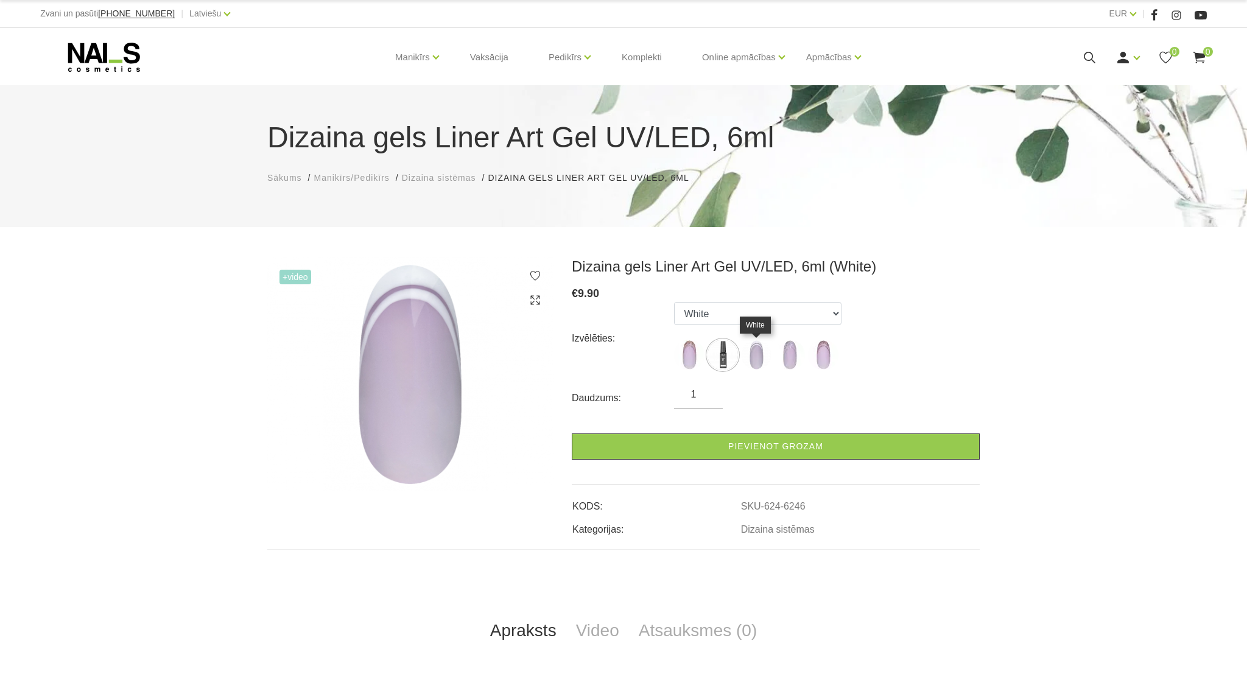
click at [760, 353] on img at bounding box center [756, 355] width 30 height 30
click at [779, 353] on img at bounding box center [789, 355] width 30 height 30
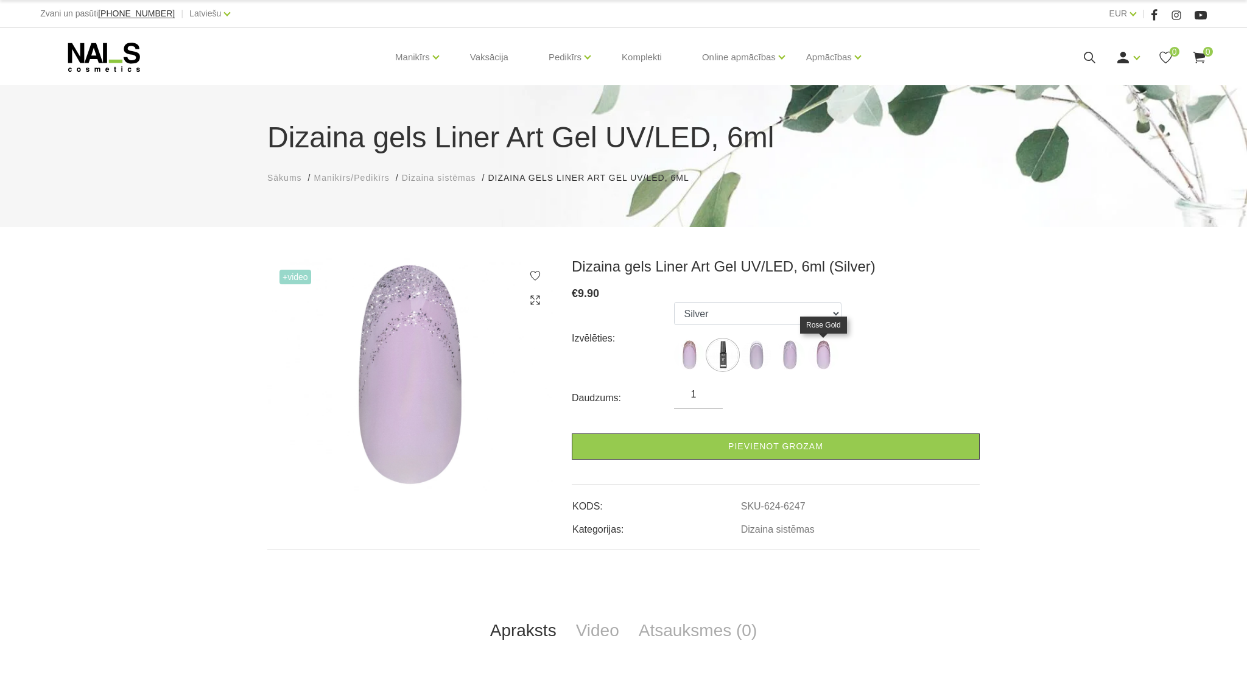
click at [824, 357] on img at bounding box center [823, 355] width 30 height 30
select select "6248"
